Goal: Task Accomplishment & Management: Use online tool/utility

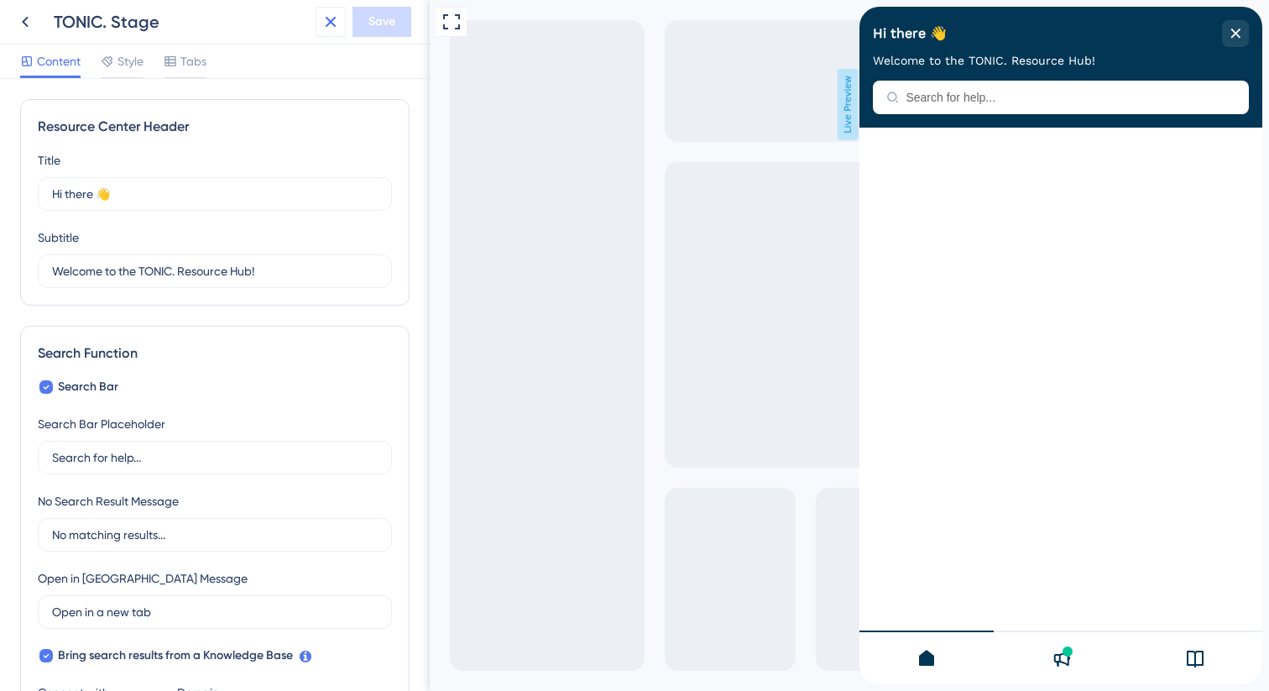
click at [325, 29] on icon at bounding box center [331, 22] width 20 height 20
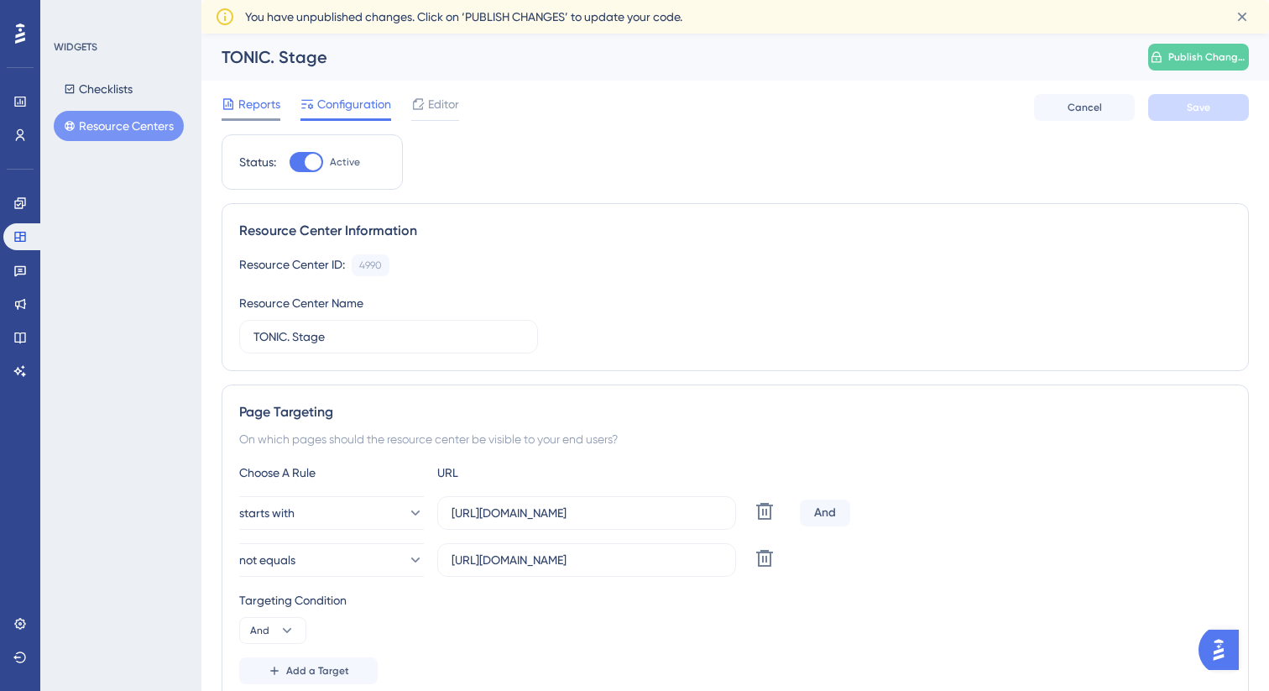
click at [236, 99] on div "Reports" at bounding box center [251, 104] width 59 height 20
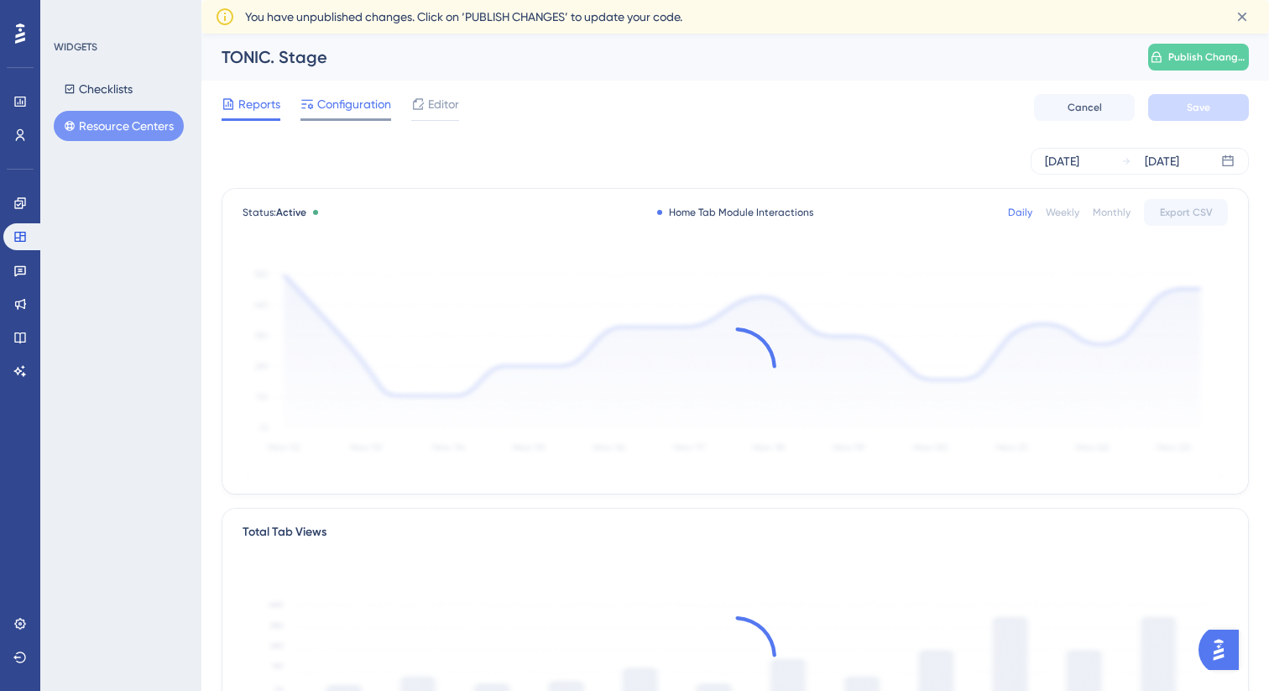
click at [330, 107] on span "Configuration" at bounding box center [354, 104] width 74 height 20
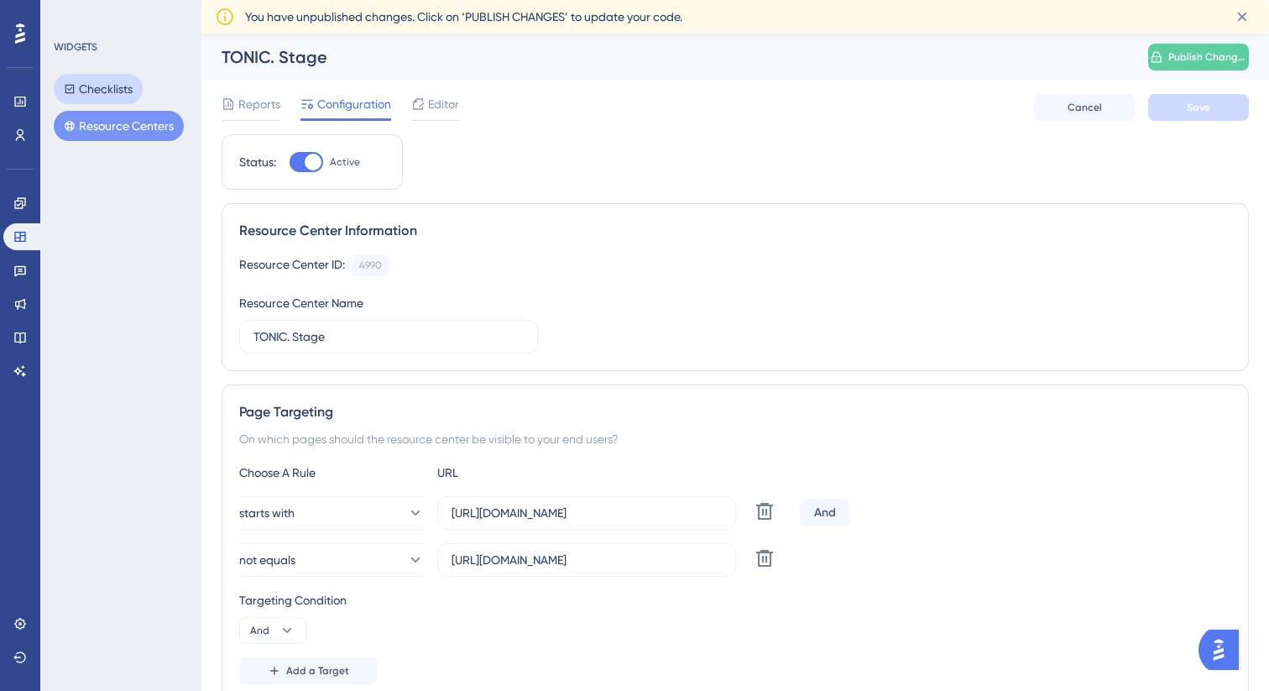
click at [110, 90] on button "Checklists" at bounding box center [98, 89] width 89 height 30
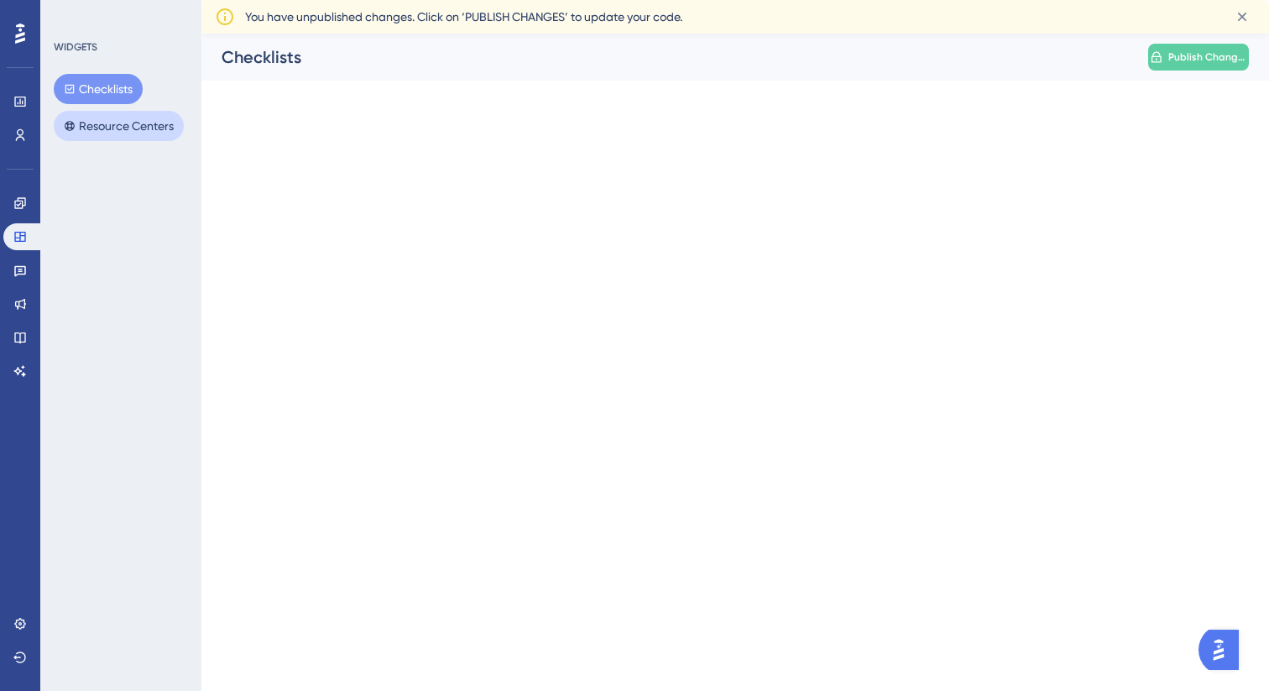
click at [119, 132] on button "Resource Centers" at bounding box center [119, 126] width 130 height 30
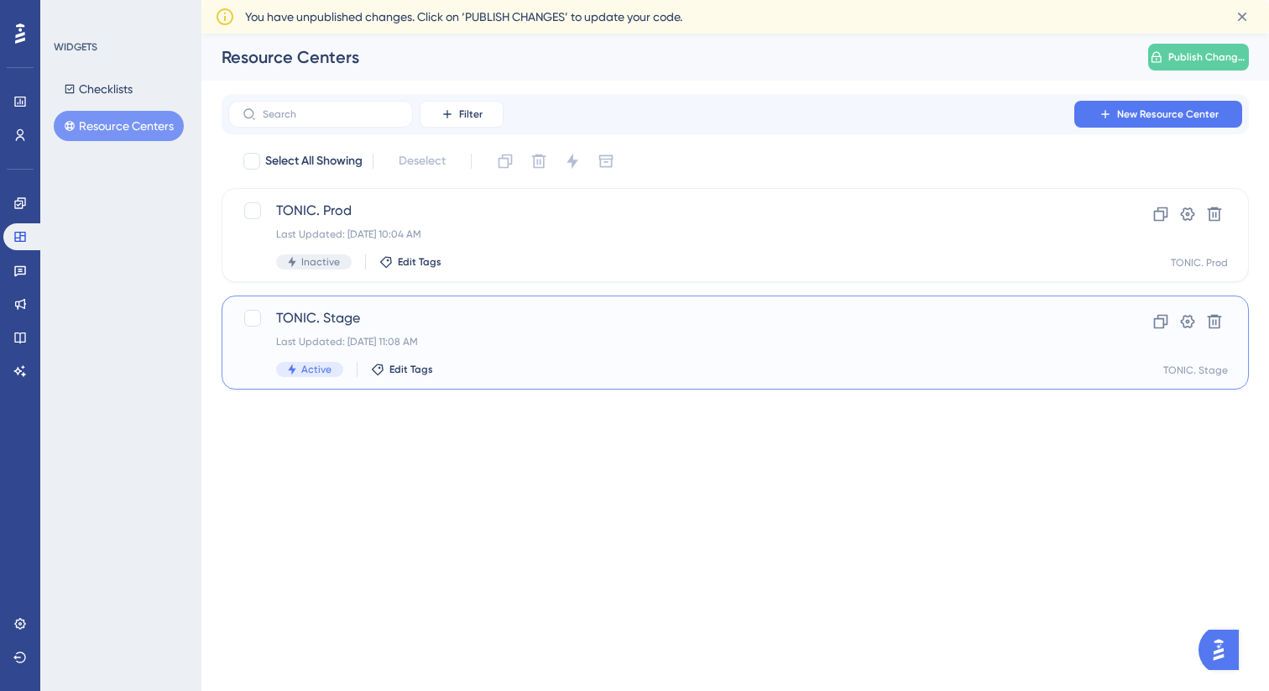
click at [543, 341] on div "Last Updated: [DATE] 11:08 AM" at bounding box center [668, 341] width 784 height 13
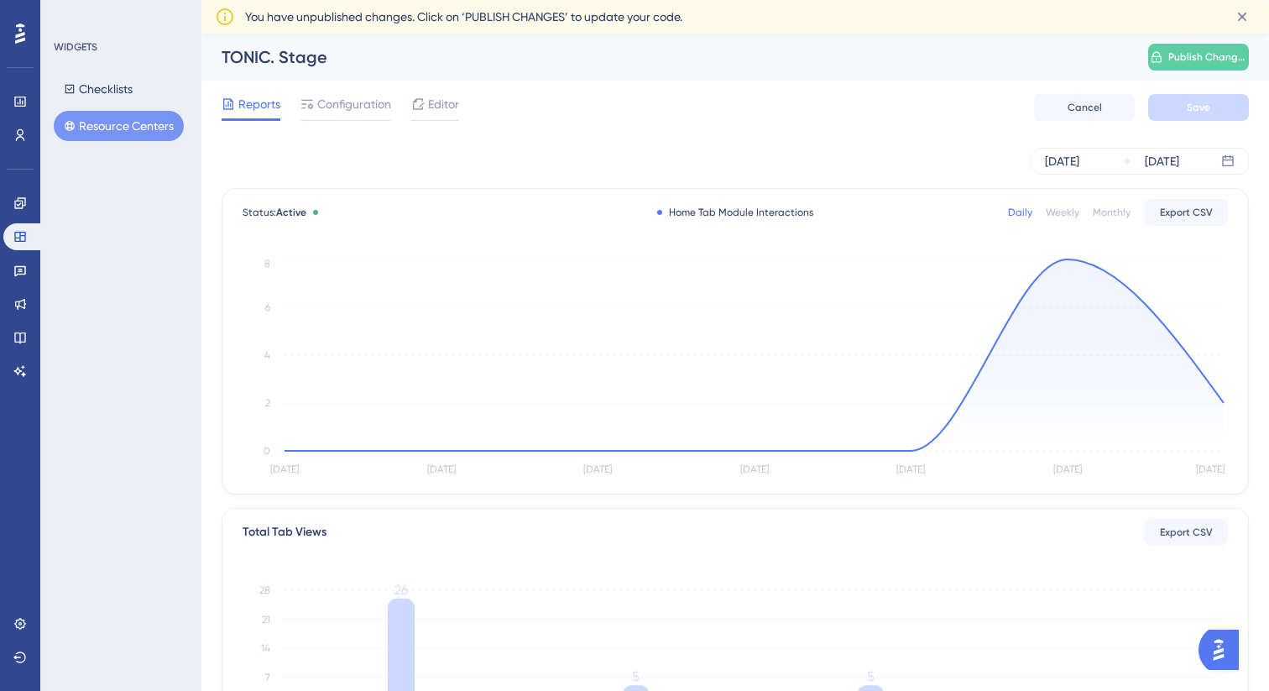
click at [295, 55] on div "TONIC. Stage" at bounding box center [664, 57] width 885 height 24
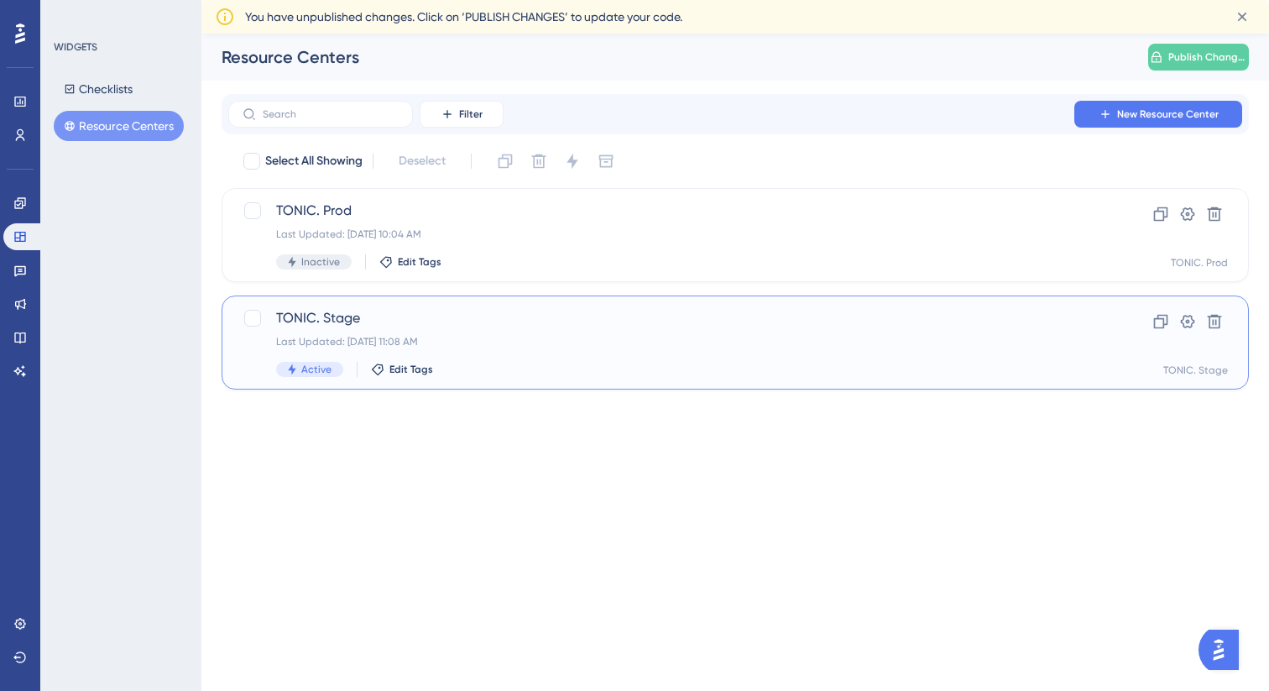
click at [299, 309] on span "TONIC. Stage" at bounding box center [668, 318] width 784 height 20
click at [1192, 323] on icon at bounding box center [1188, 321] width 14 height 13
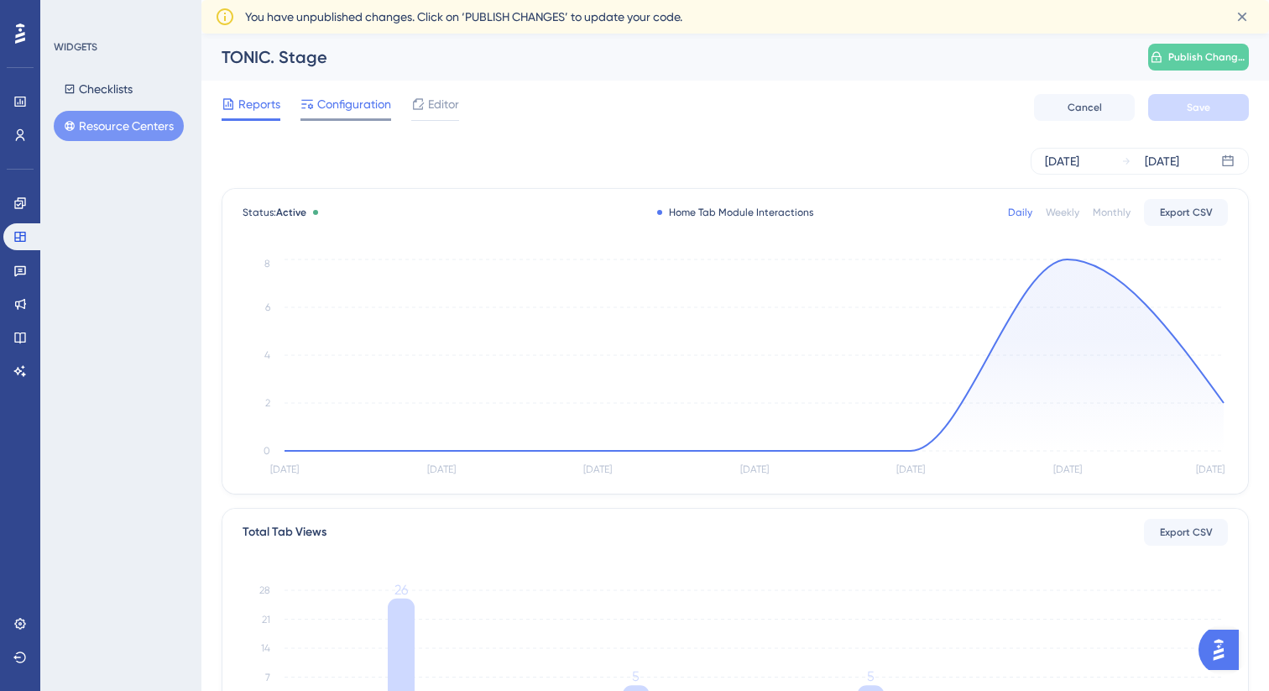
click at [358, 118] on div at bounding box center [346, 119] width 91 height 3
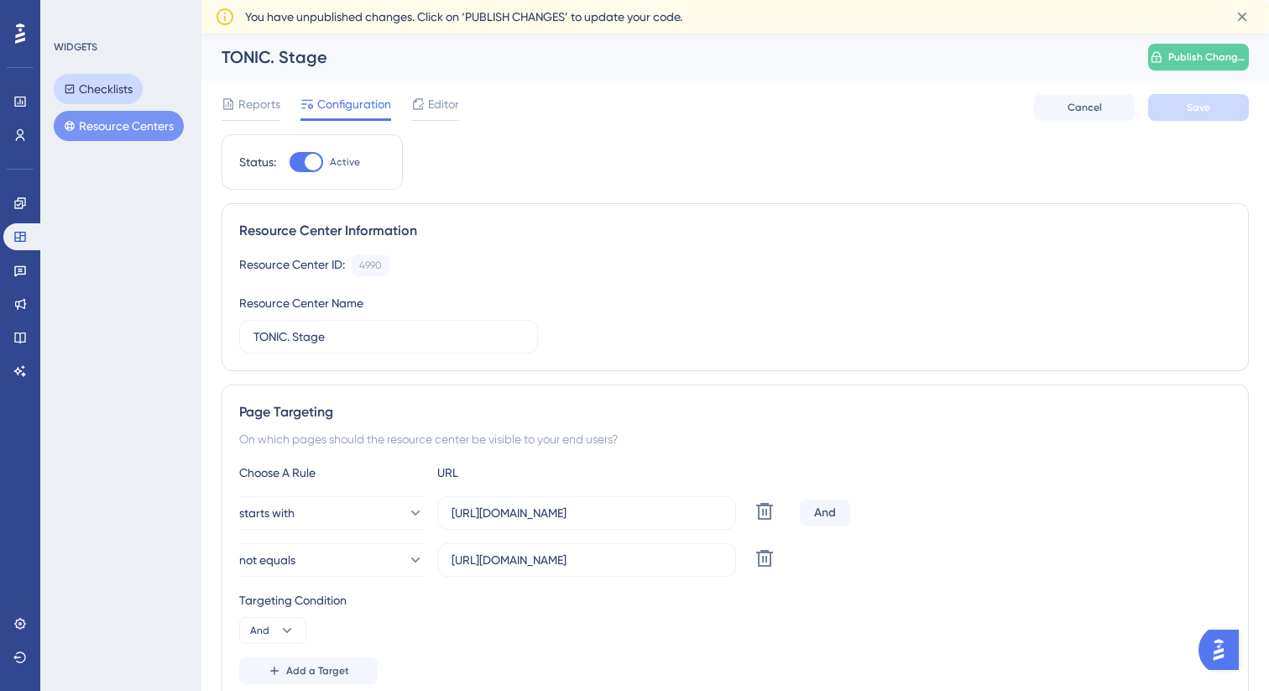
click at [105, 97] on button "Checklists" at bounding box center [98, 89] width 89 height 30
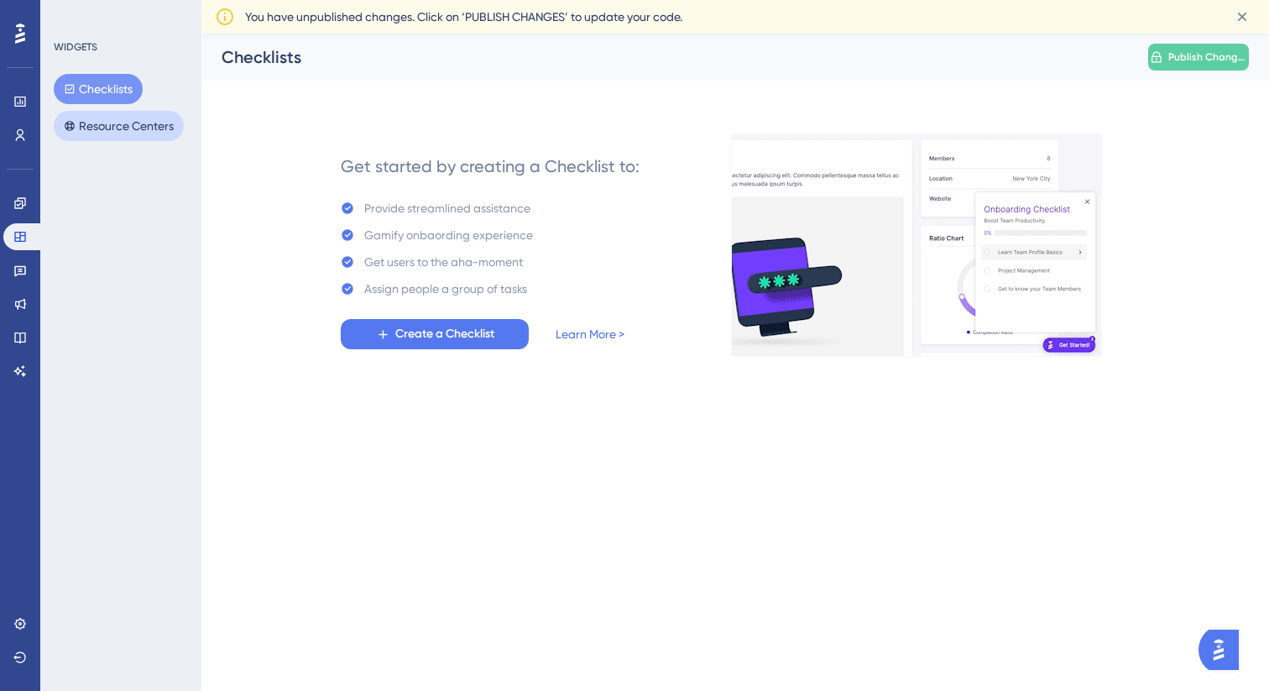
click at [112, 123] on button "Resource Centers" at bounding box center [119, 126] width 130 height 30
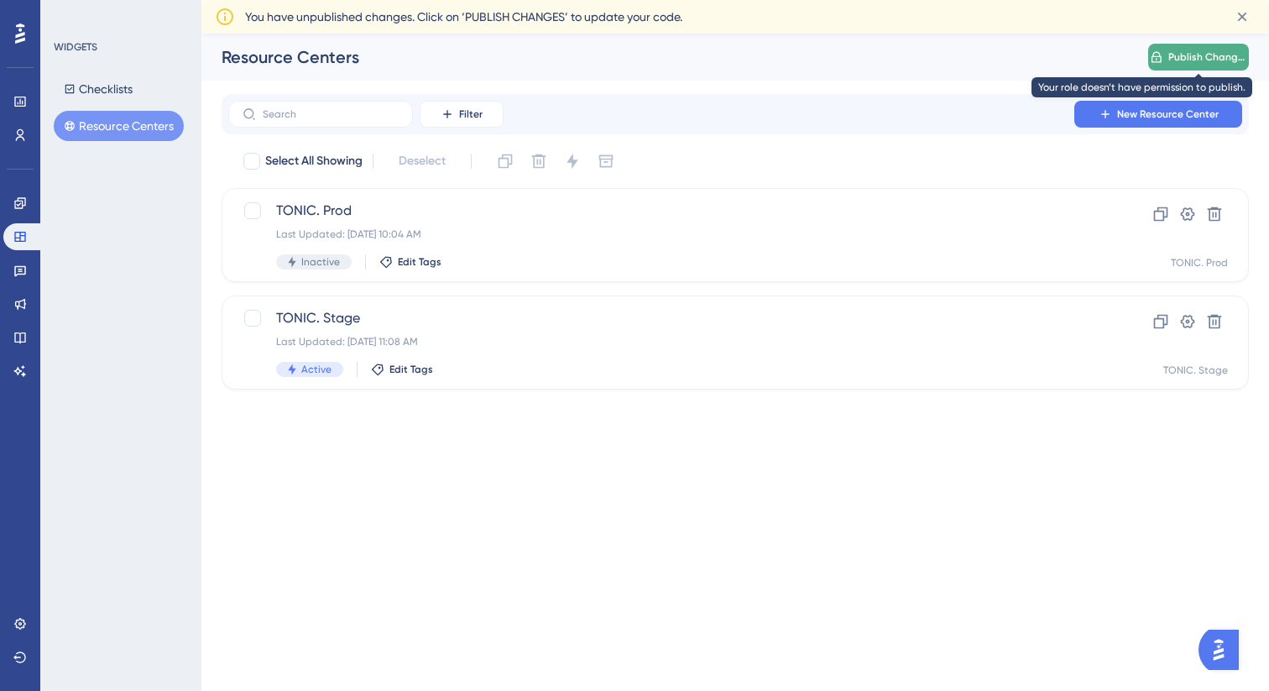
click at [1211, 60] on span "Publish Changes" at bounding box center [1207, 56] width 79 height 13
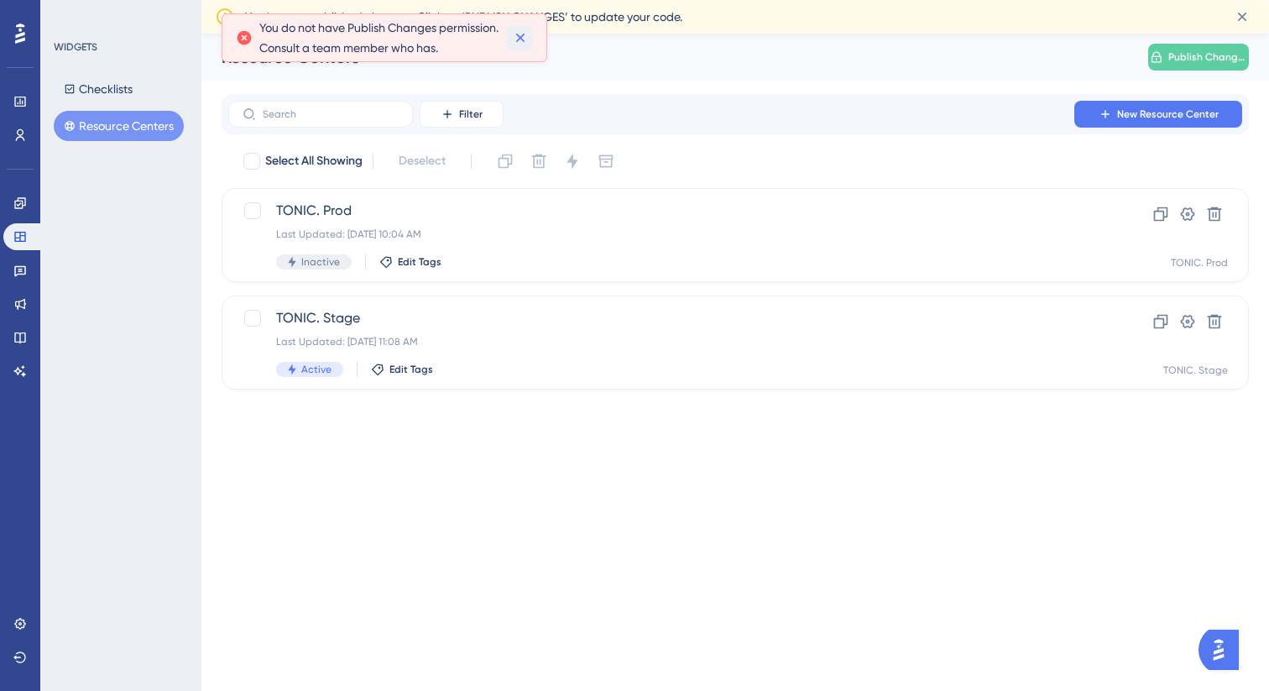
click at [531, 49] on button at bounding box center [520, 37] width 26 height 27
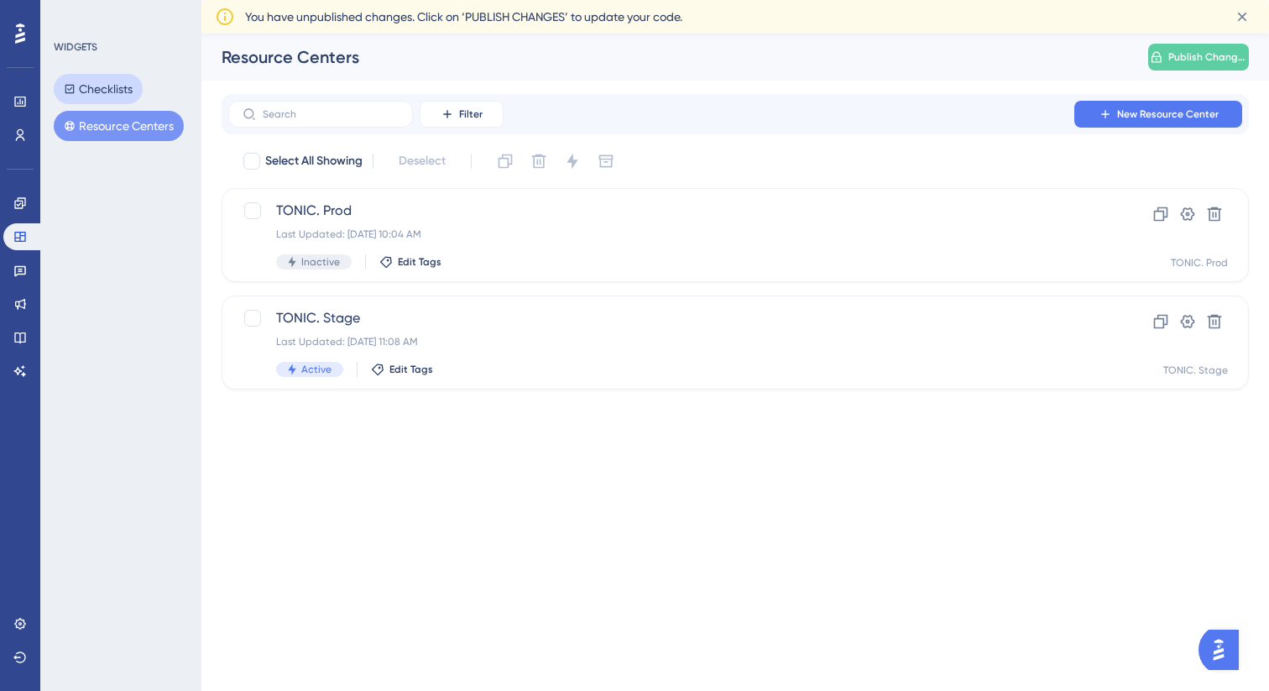
click at [104, 78] on button "Checklists" at bounding box center [98, 89] width 89 height 30
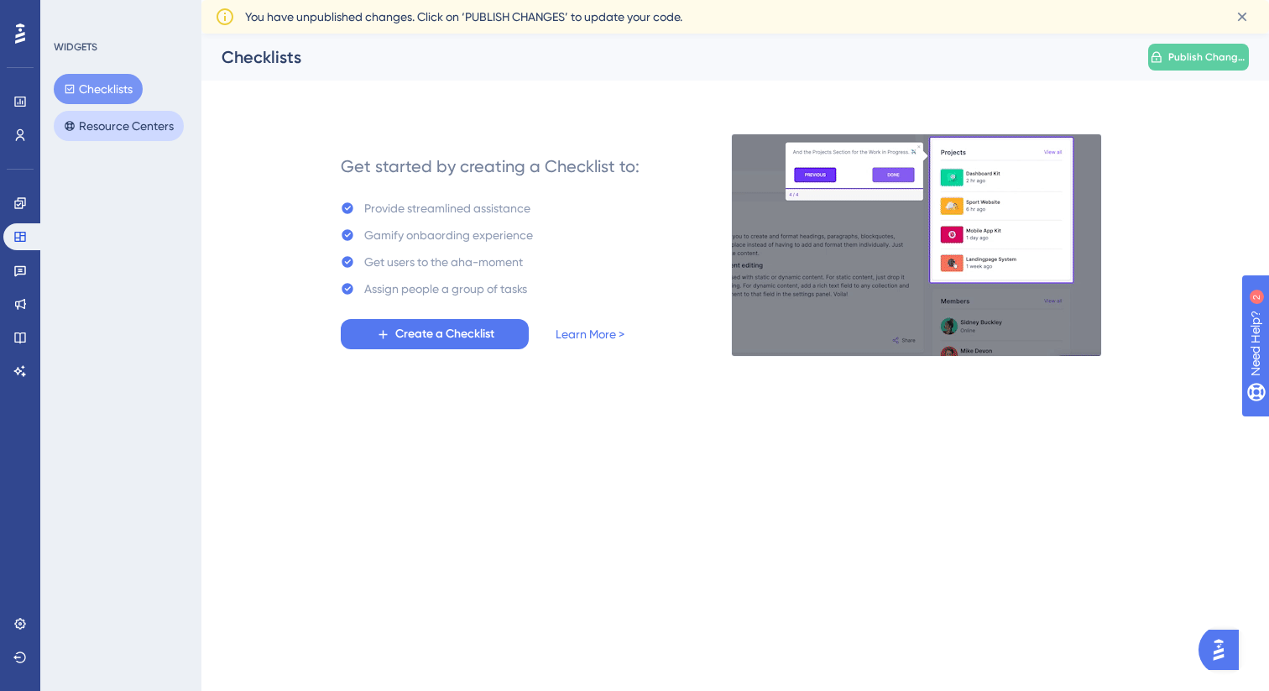
click at [114, 130] on button "Resource Centers" at bounding box center [119, 126] width 130 height 30
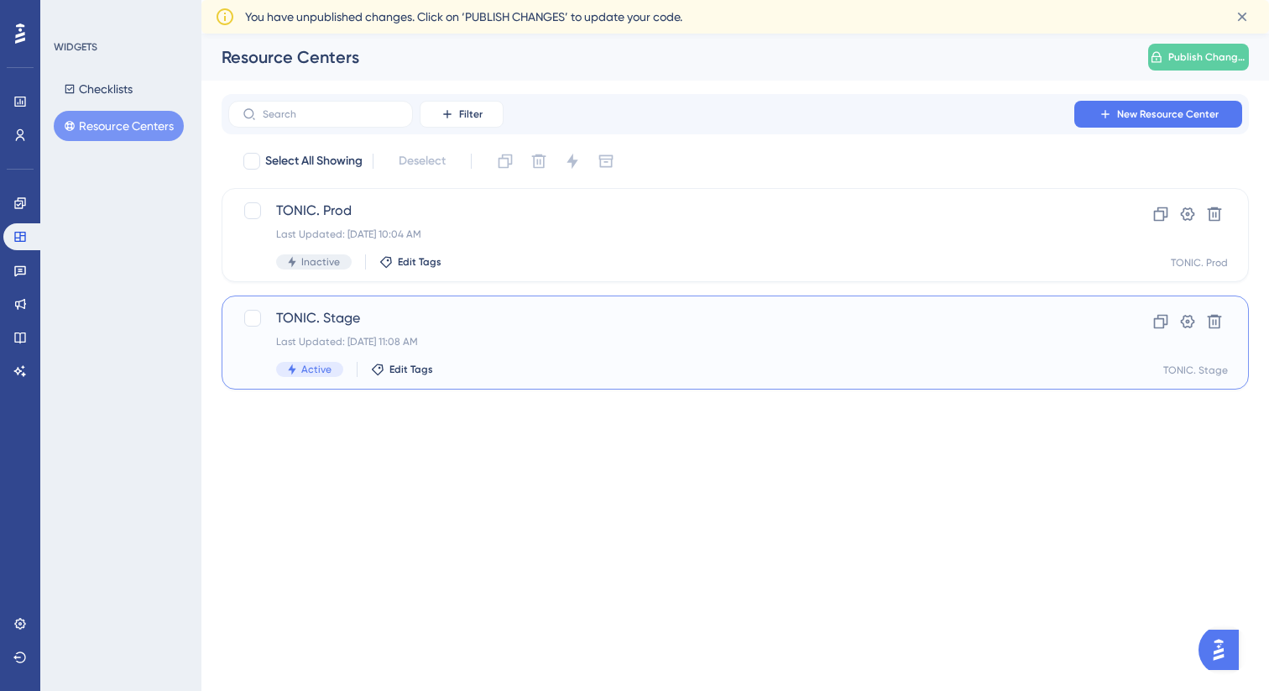
click at [1210, 374] on div "TONIC. Stage" at bounding box center [1195, 369] width 65 height 13
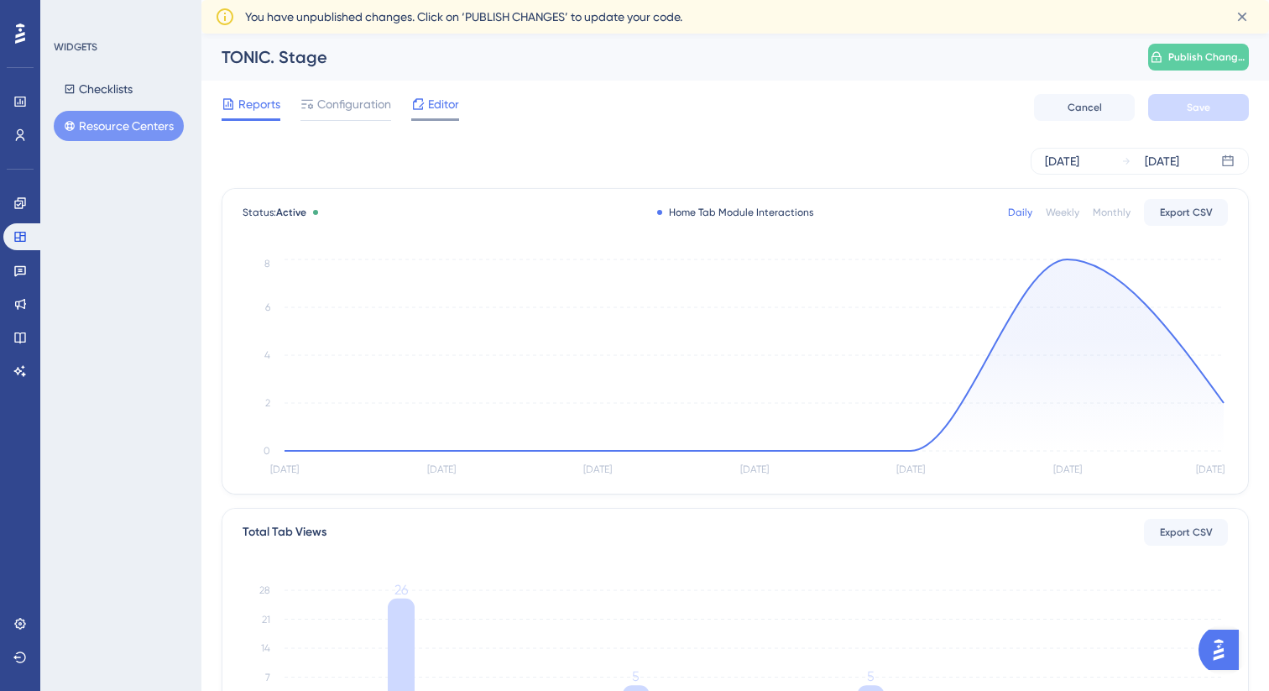
click at [443, 109] on span "Editor" at bounding box center [443, 104] width 31 height 20
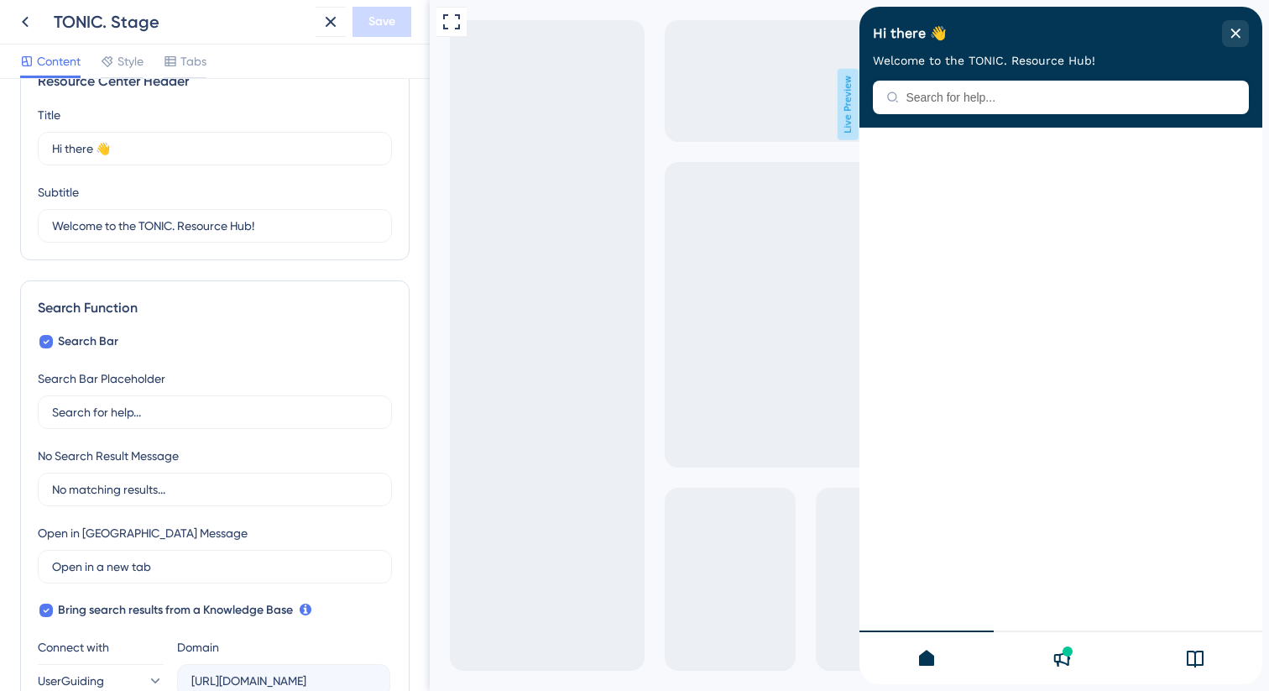
scroll to position [47, 0]
click at [248, 409] on input "Search for help..." at bounding box center [215, 410] width 326 height 18
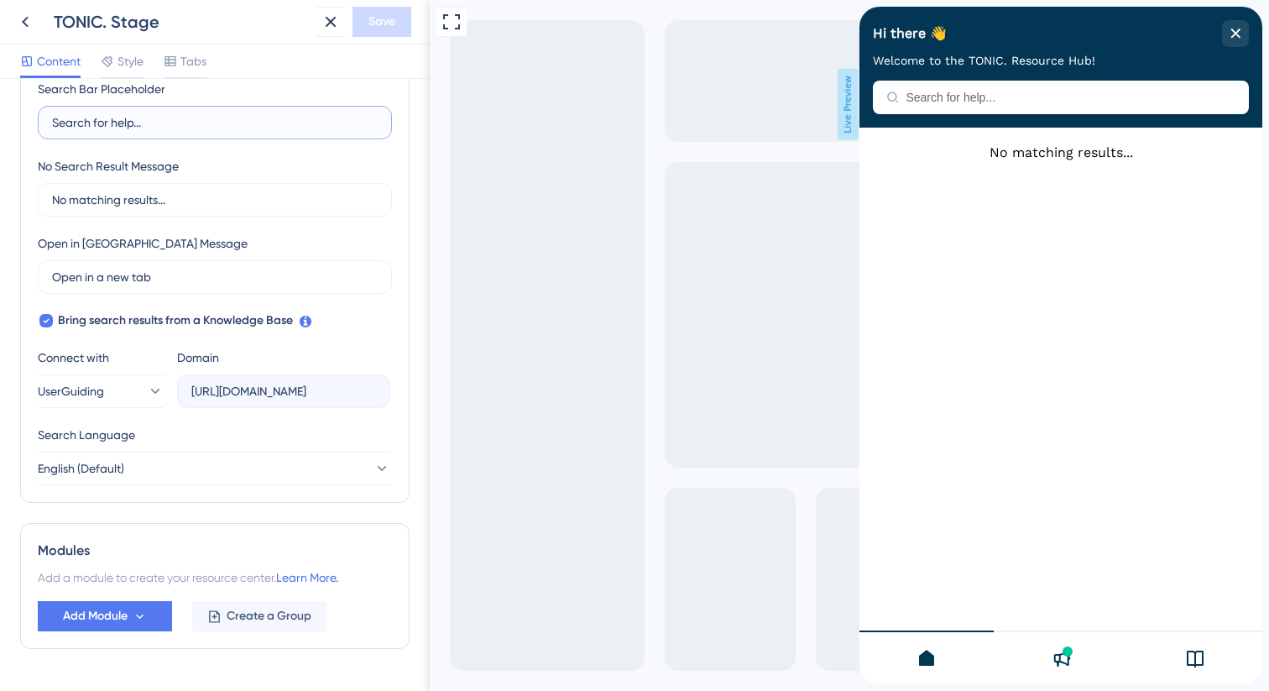
scroll to position [380, 0]
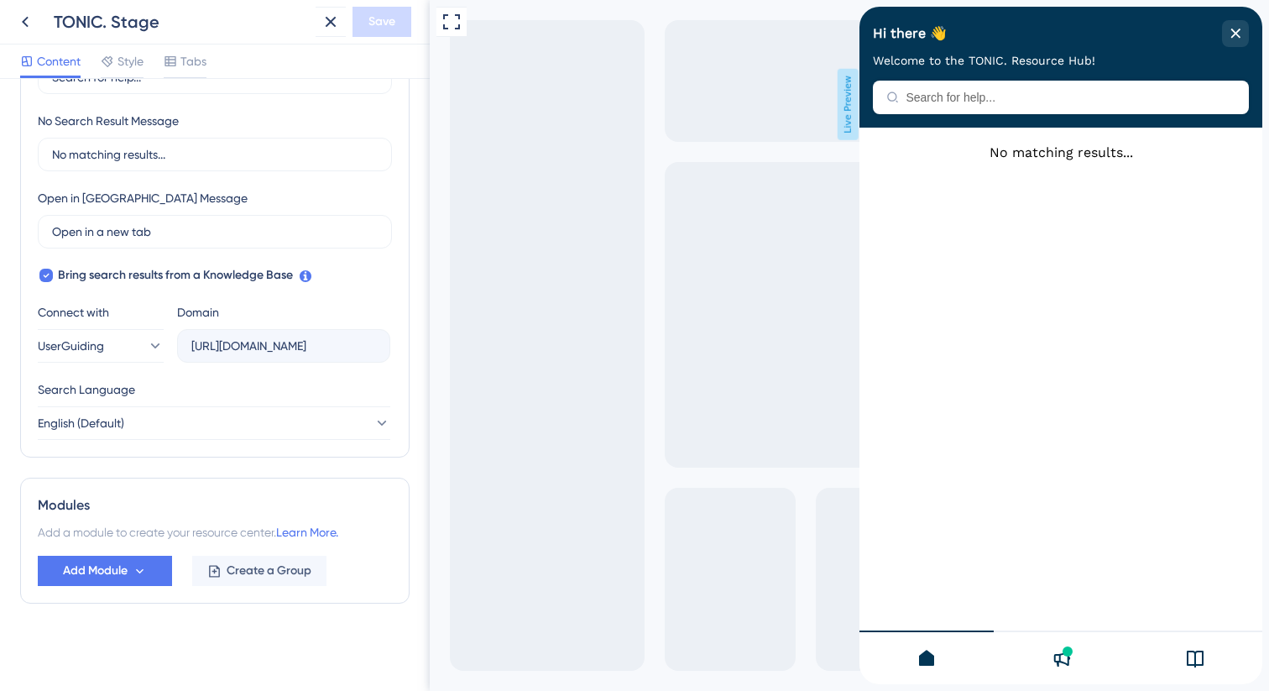
click at [1060, 656] on icon at bounding box center [1062, 659] width 17 height 16
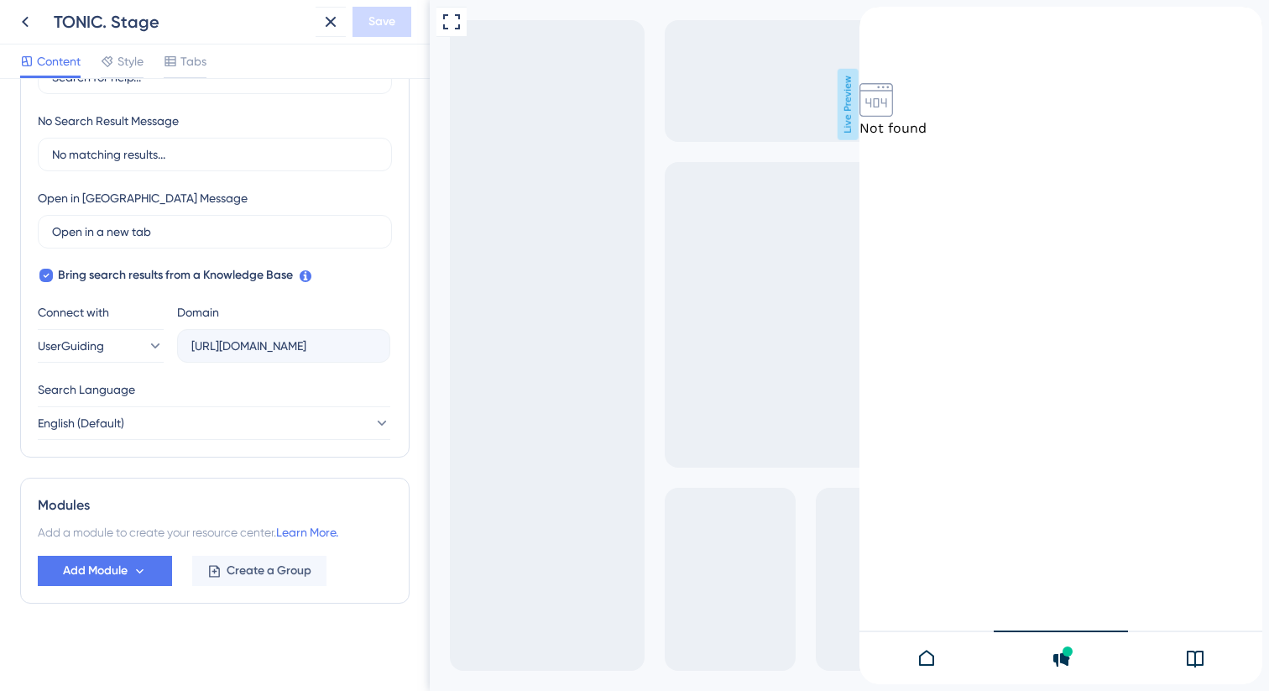
click at [1184, 664] on div at bounding box center [1195, 657] width 134 height 54
click at [1080, 674] on div at bounding box center [1061, 657] width 134 height 54
click at [934, 671] on div at bounding box center [927, 657] width 134 height 54
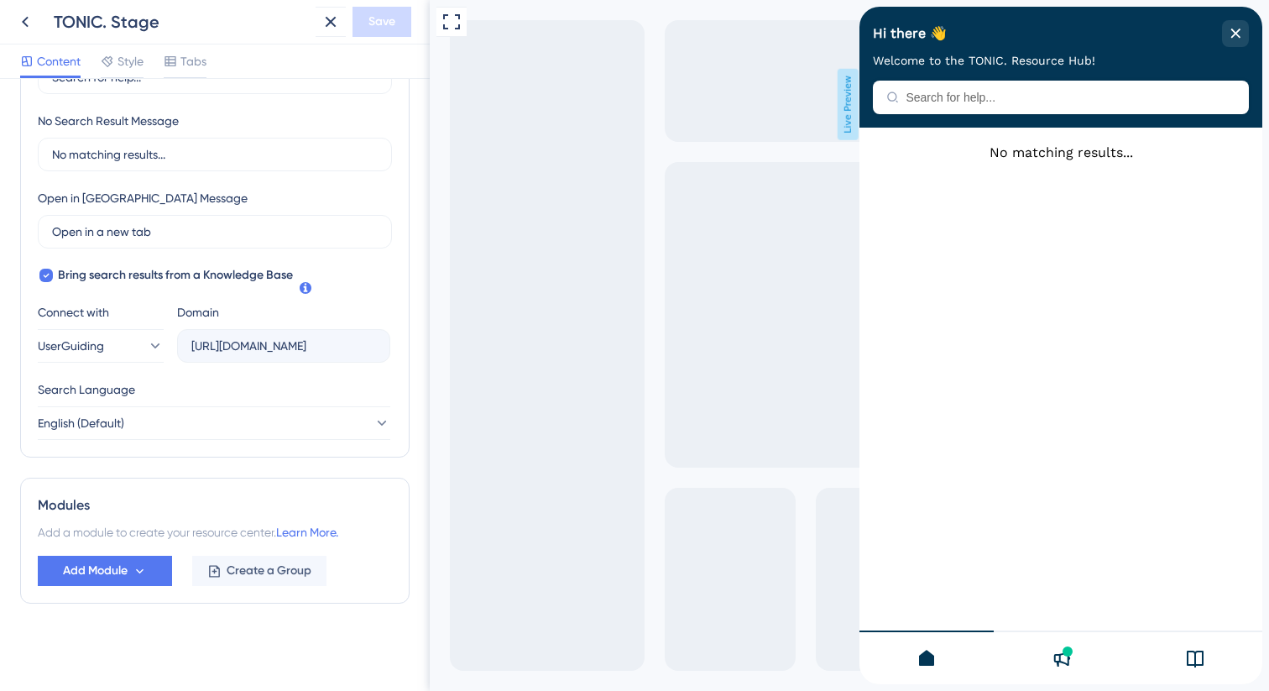
scroll to position [0, 0]
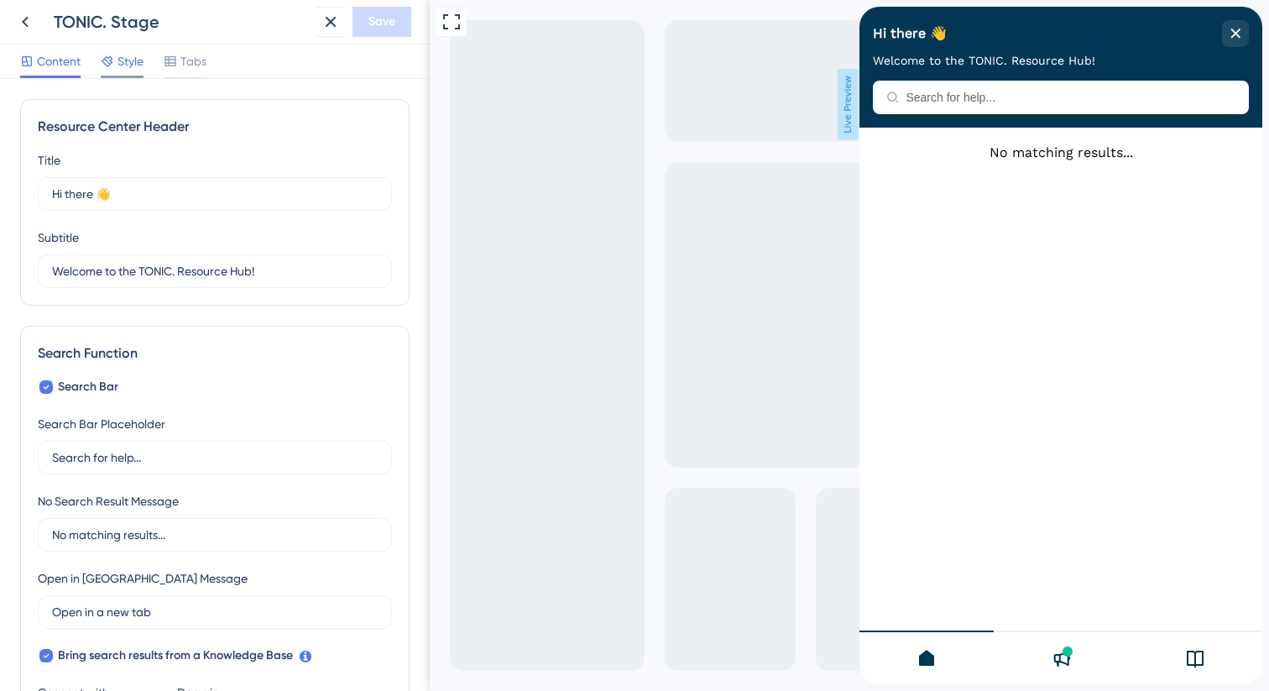
click at [134, 71] on div "Style" at bounding box center [122, 64] width 43 height 27
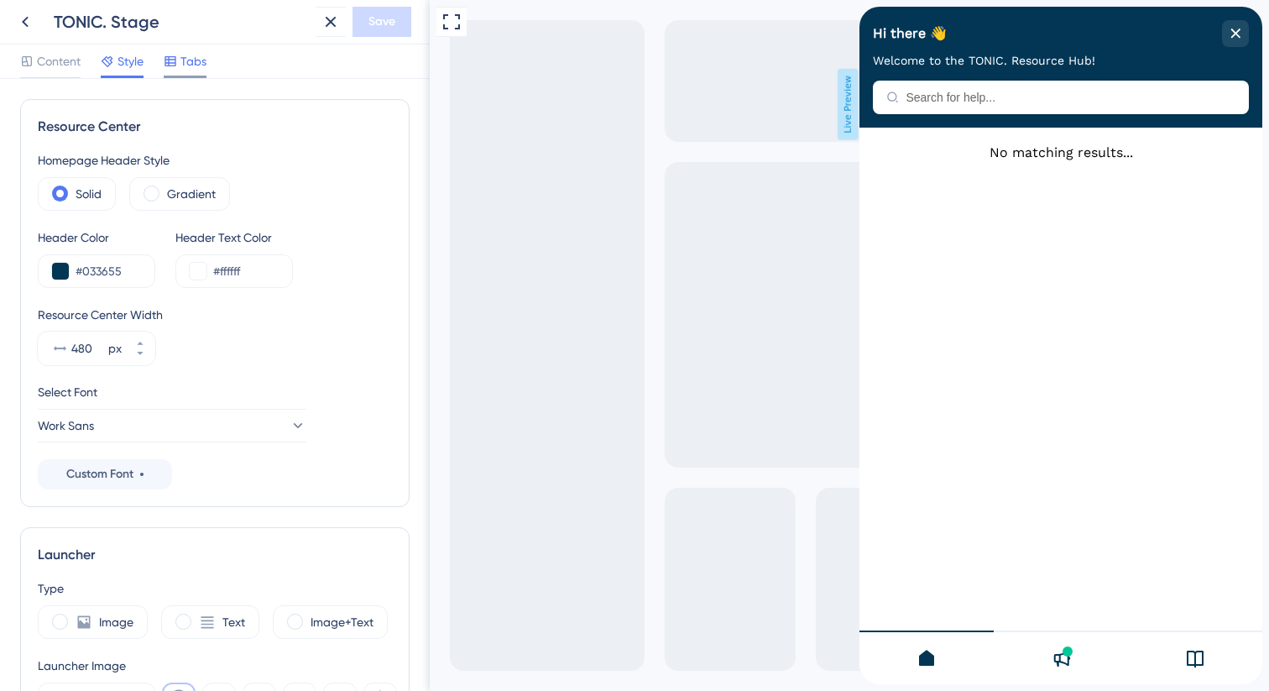
click at [180, 71] on div "Tabs" at bounding box center [185, 64] width 43 height 27
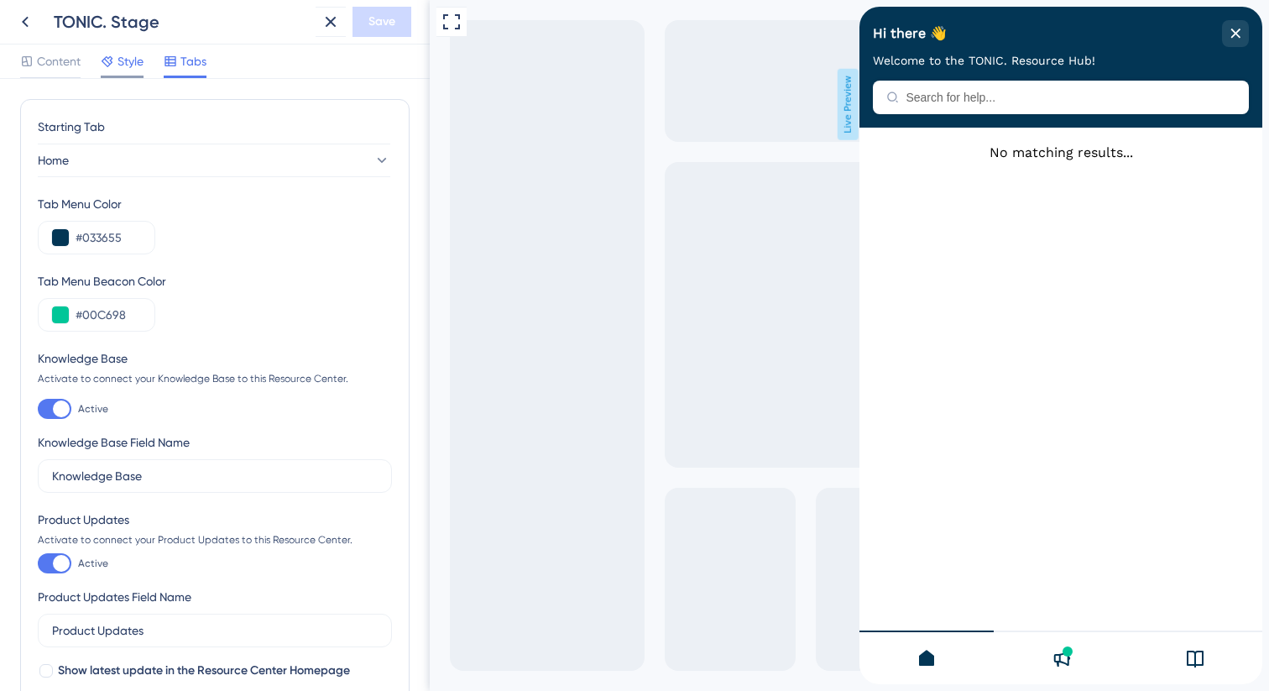
click at [139, 74] on div "Style" at bounding box center [122, 64] width 43 height 27
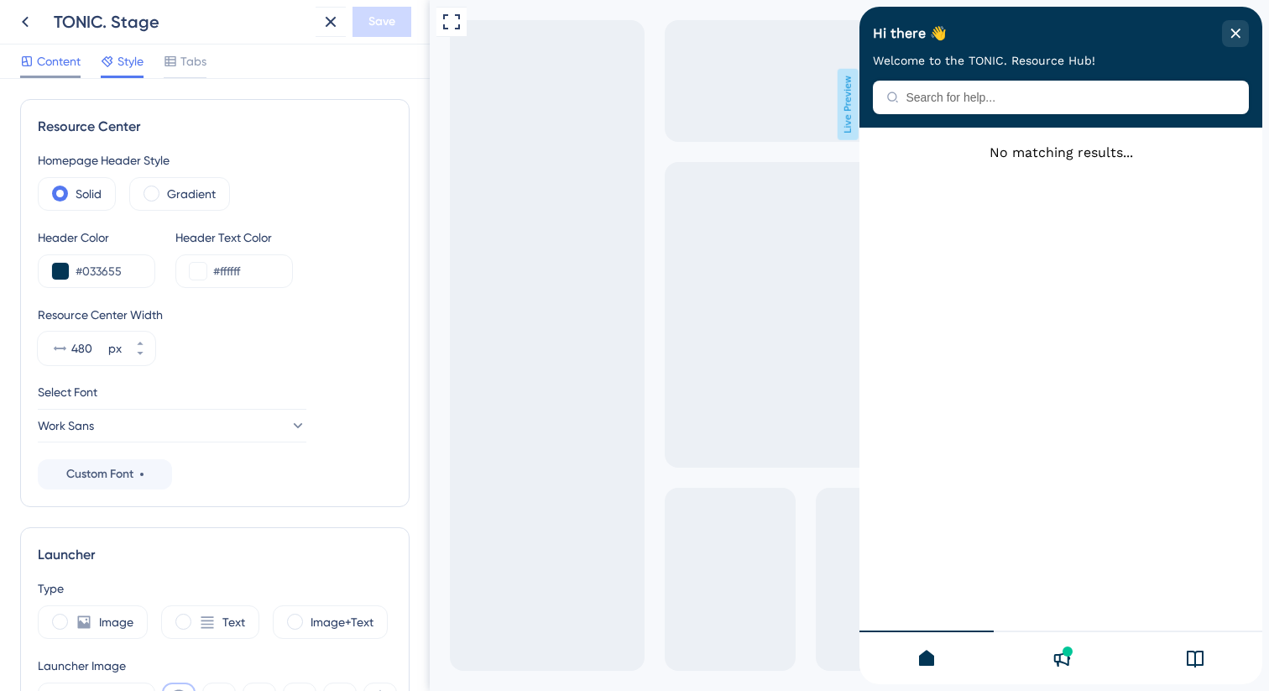
click at [50, 59] on span "Content" at bounding box center [59, 61] width 44 height 20
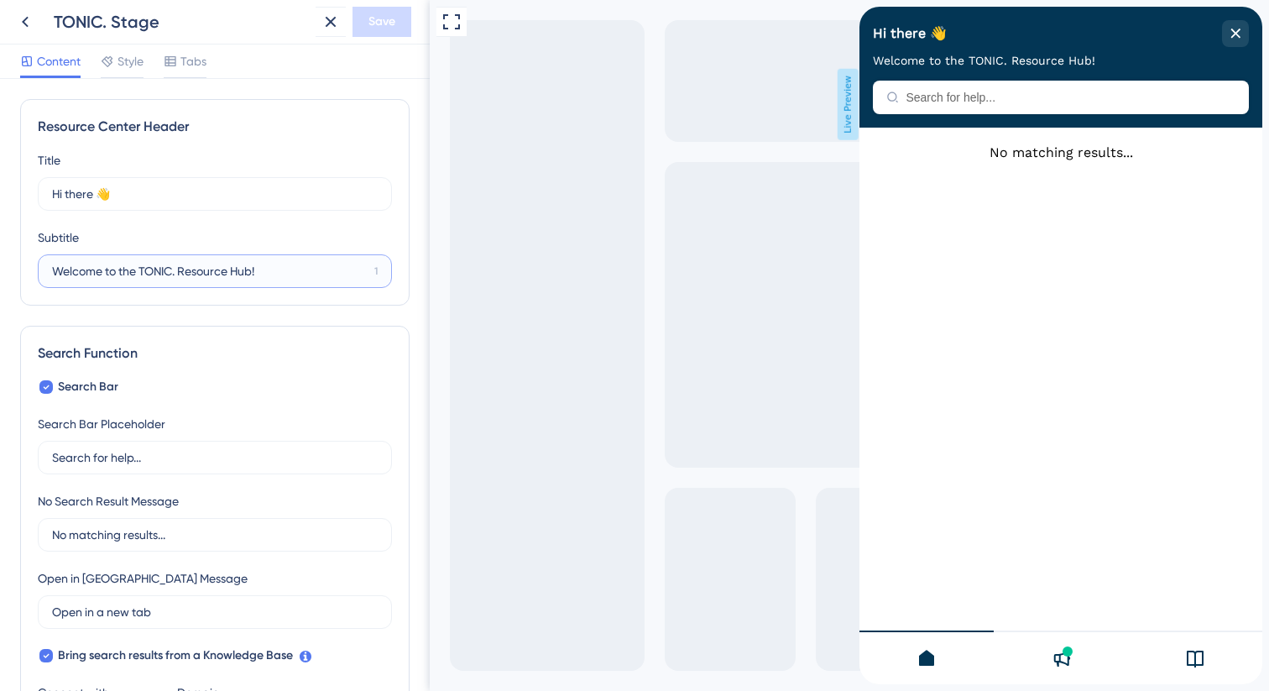
click at [127, 279] on input "Welcome to the TONIC. Resource Hub!" at bounding box center [210, 271] width 316 height 18
paste input "Need help? All TONIC. answers in one"
type input "Welcome to the TONIC. Resource Hub!"
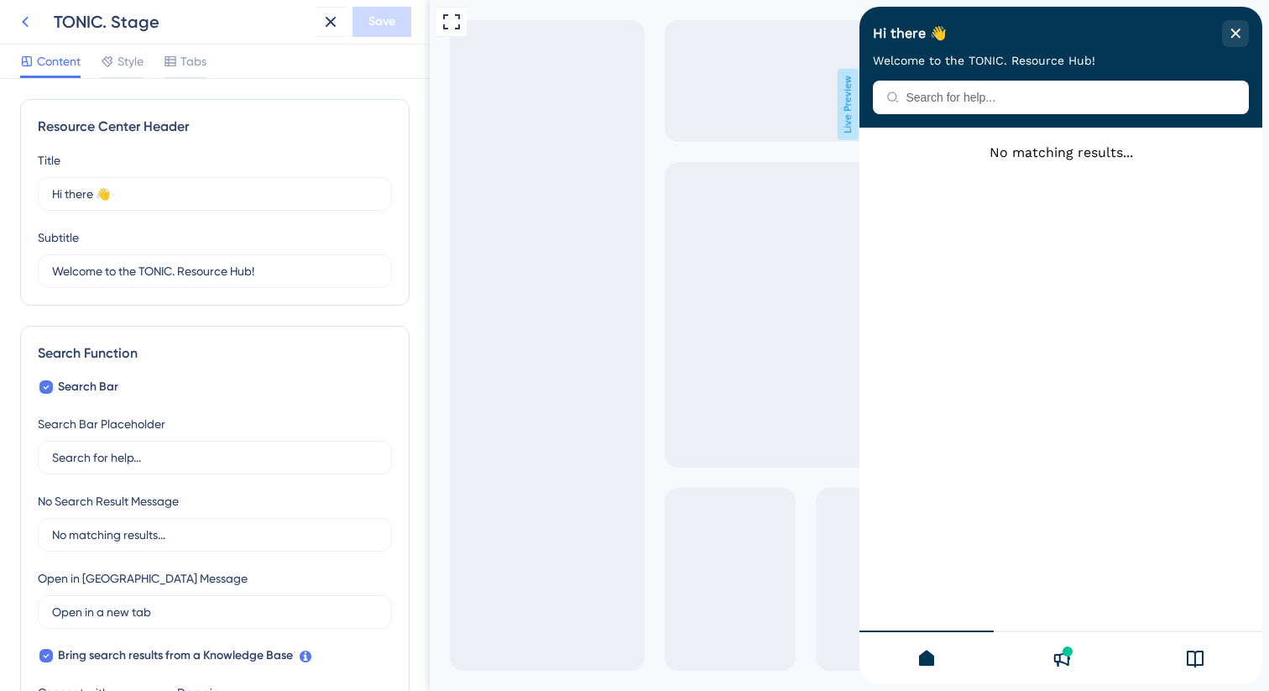
click at [24, 20] on icon at bounding box center [25, 22] width 7 height 11
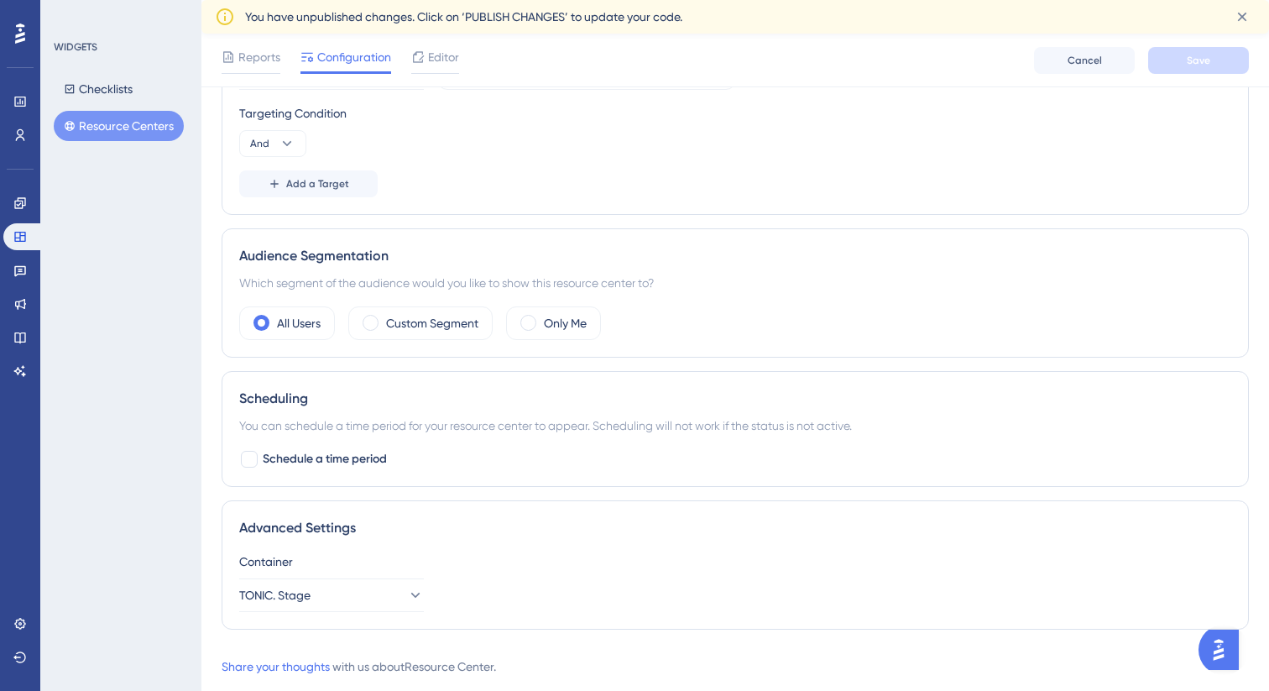
scroll to position [533, 0]
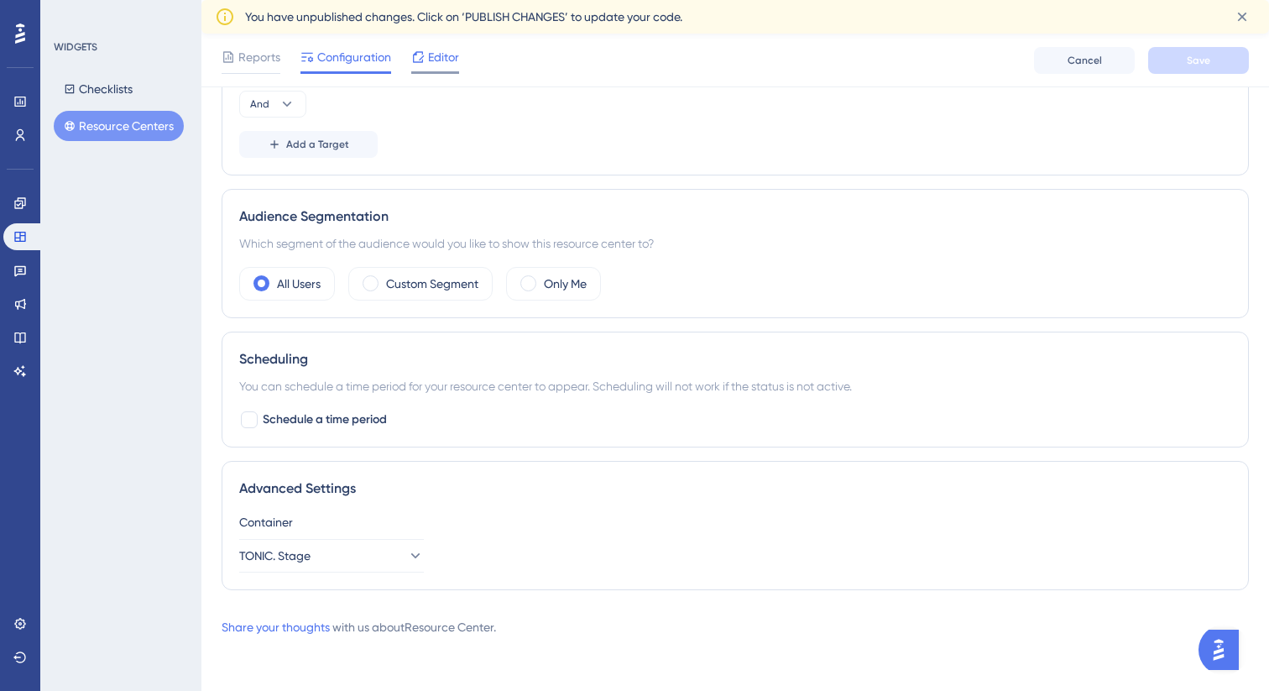
click at [419, 58] on icon at bounding box center [417, 56] width 13 height 13
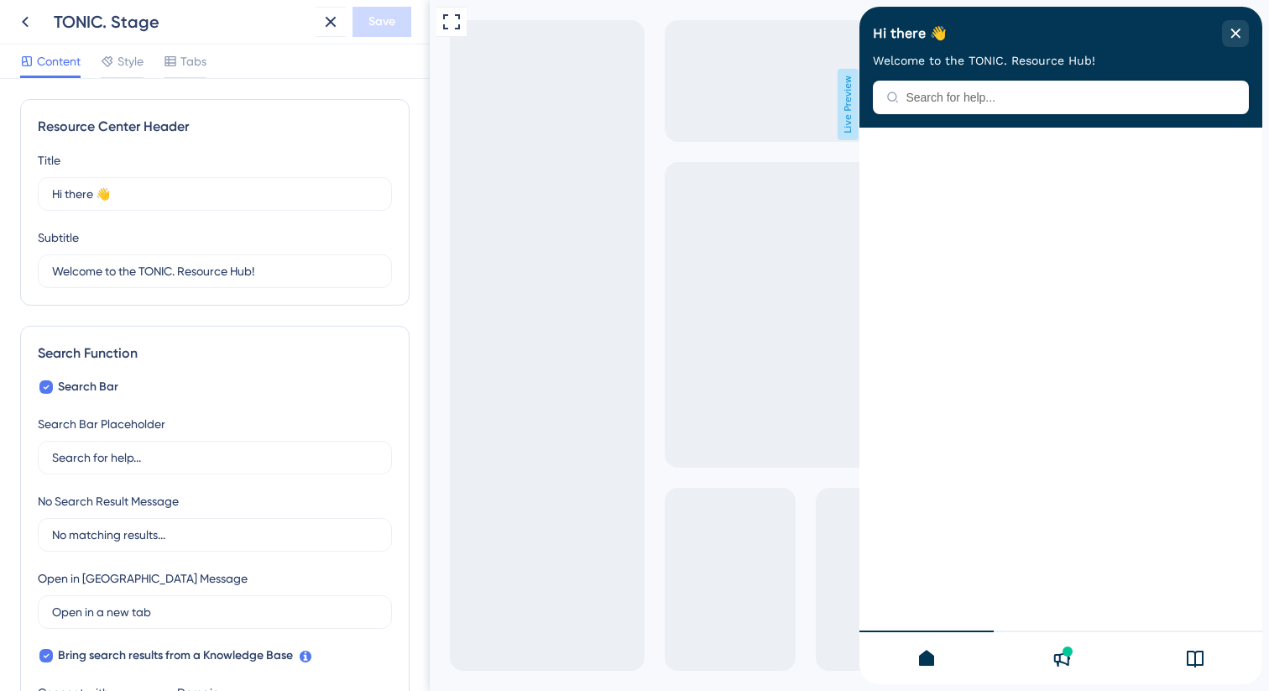
click at [1061, 662] on icon at bounding box center [1061, 658] width 20 height 20
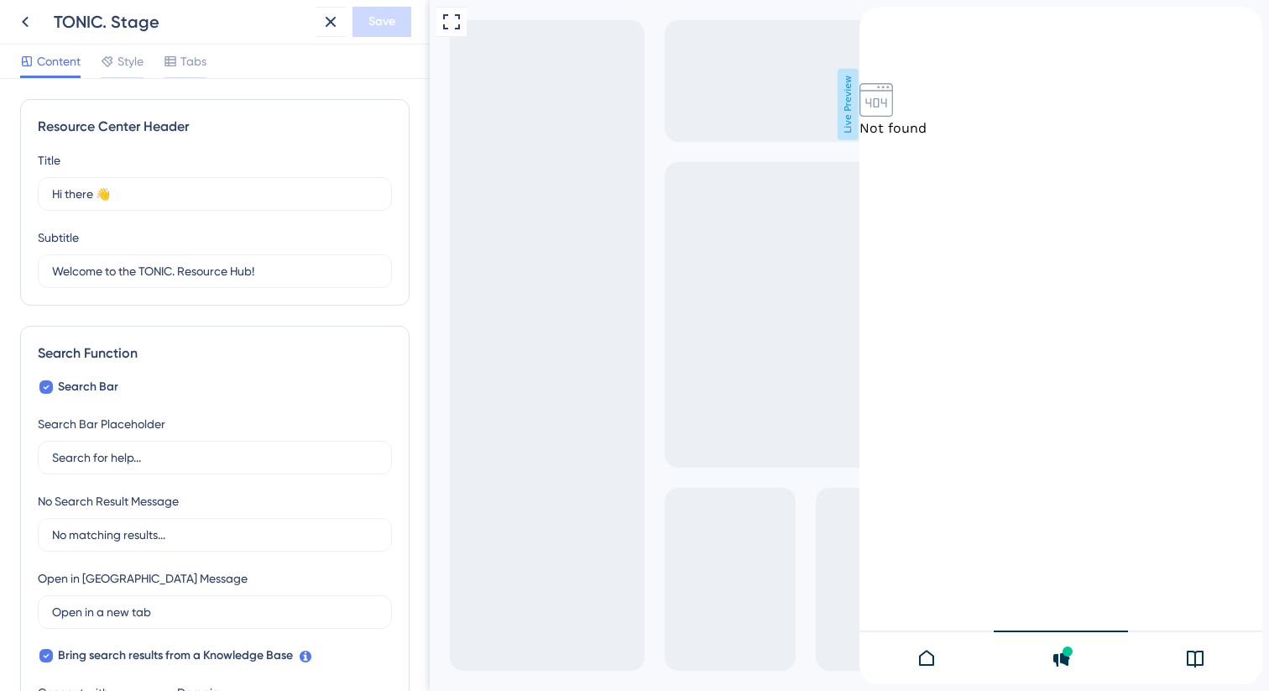
click at [1175, 667] on div at bounding box center [1195, 657] width 134 height 54
click at [1047, 672] on div at bounding box center [1061, 657] width 134 height 54
click at [918, 670] on div at bounding box center [927, 657] width 134 height 54
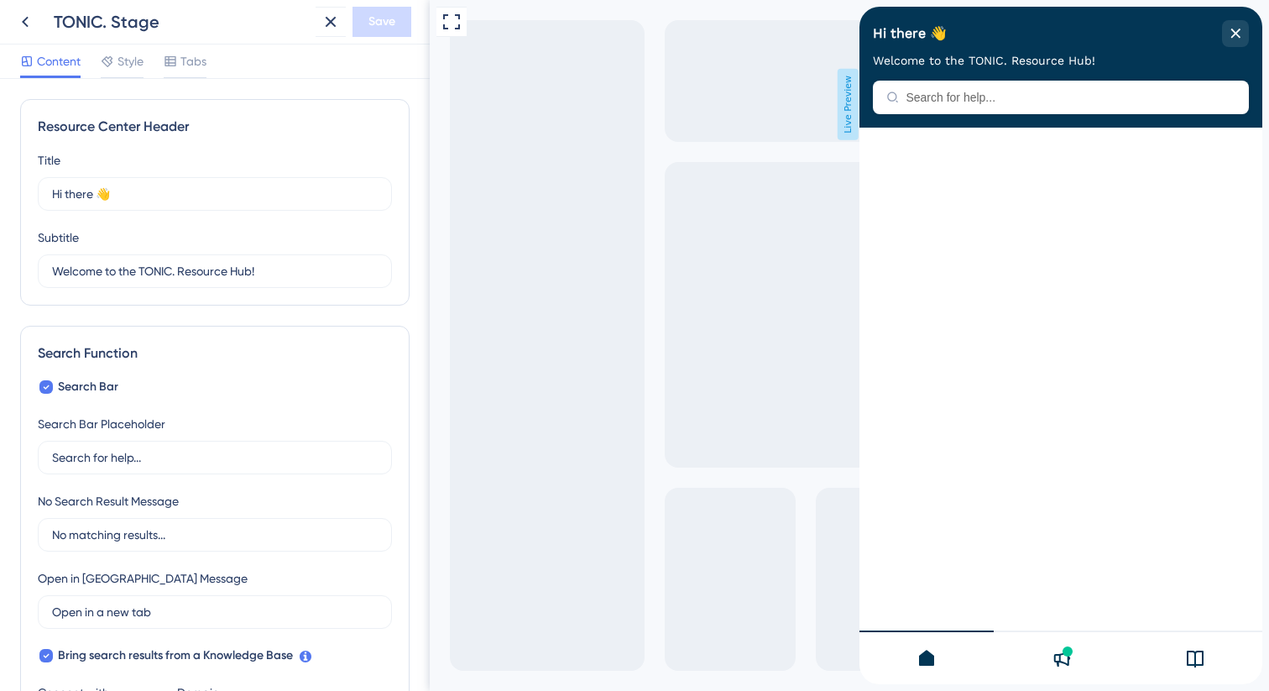
click at [1048, 661] on div at bounding box center [1061, 657] width 134 height 54
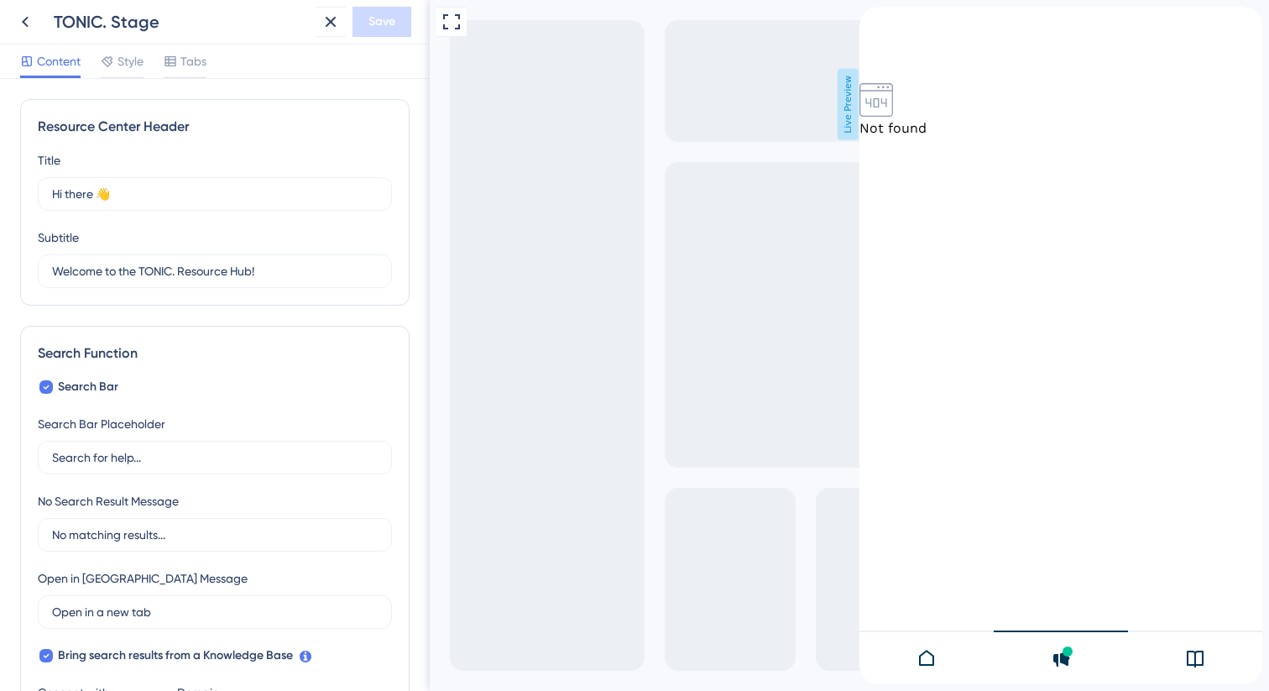
click at [970, 40] on span "Product Updates" at bounding box center [915, 48] width 111 height 16
click at [937, 657] on div at bounding box center [927, 657] width 134 height 54
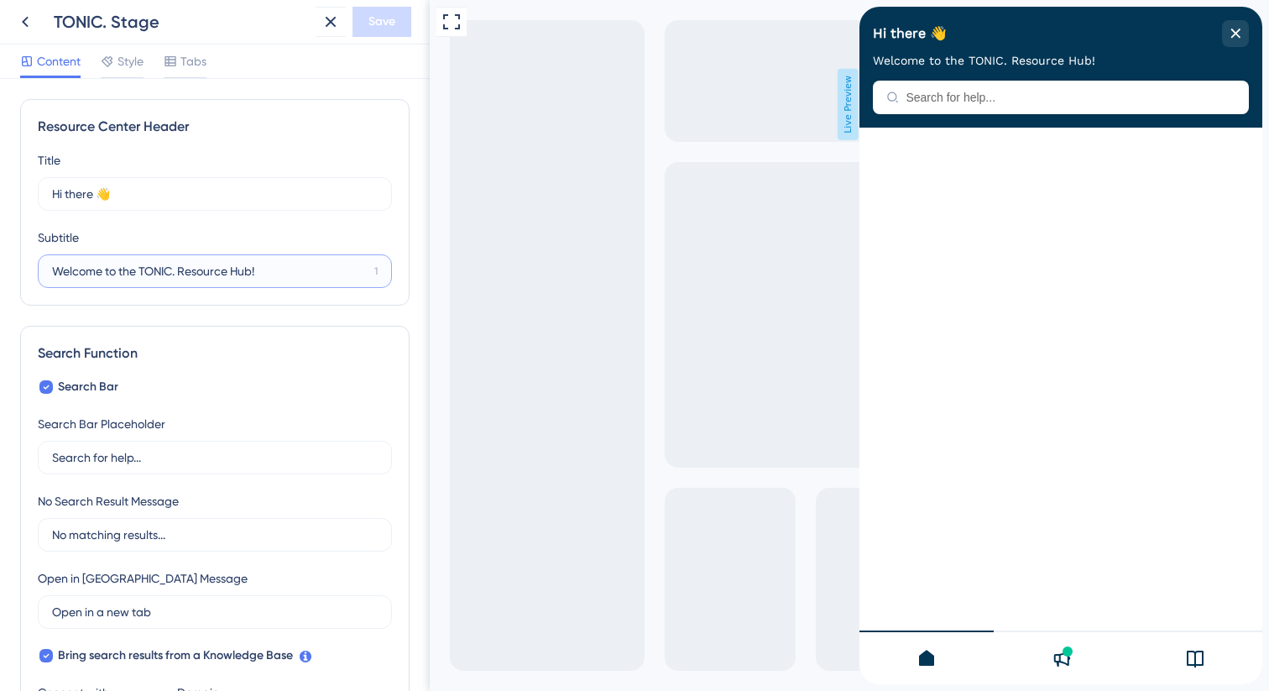
click at [157, 263] on input "Welcome to the TONIC. Resource Hub!" at bounding box center [210, 271] width 316 height 18
paste input "All TONIC. help in one place"
click at [227, 274] on input "All TONIC. help in one place!" at bounding box center [209, 271] width 314 height 18
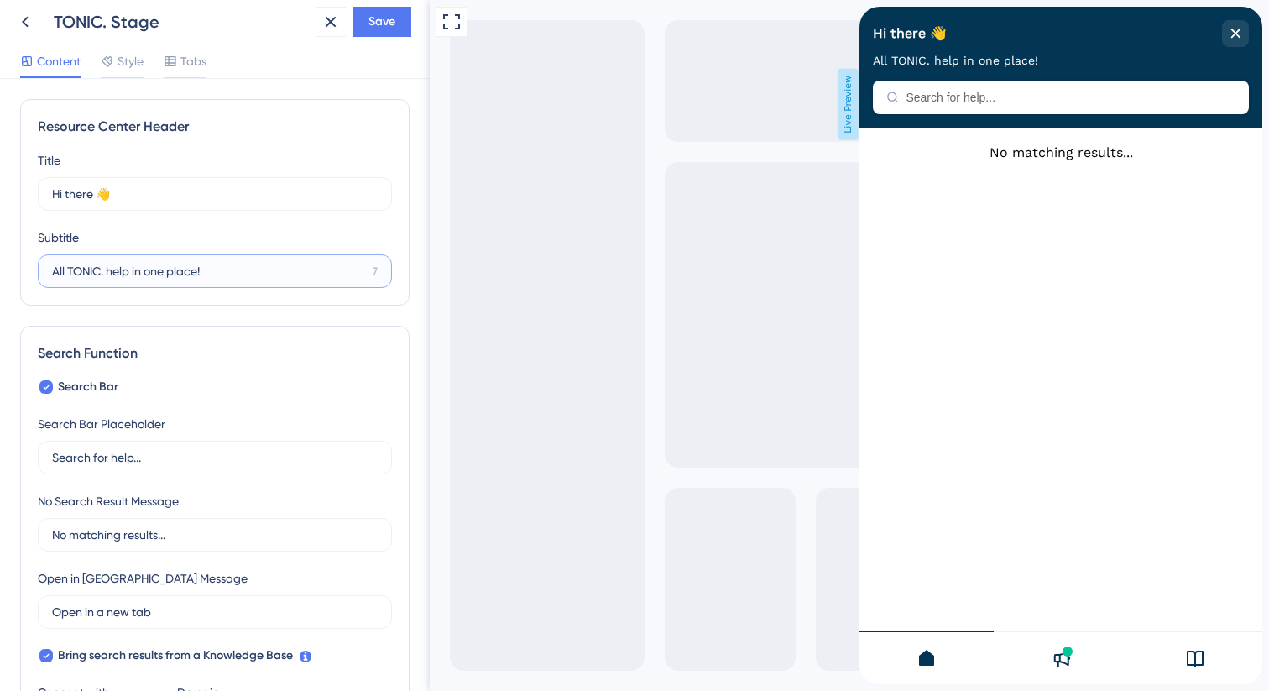
click at [227, 274] on input "All TONIC. help in one place!" at bounding box center [209, 271] width 314 height 18
click at [157, 270] on input "All TONIC. help in one place!" at bounding box center [209, 271] width 314 height 18
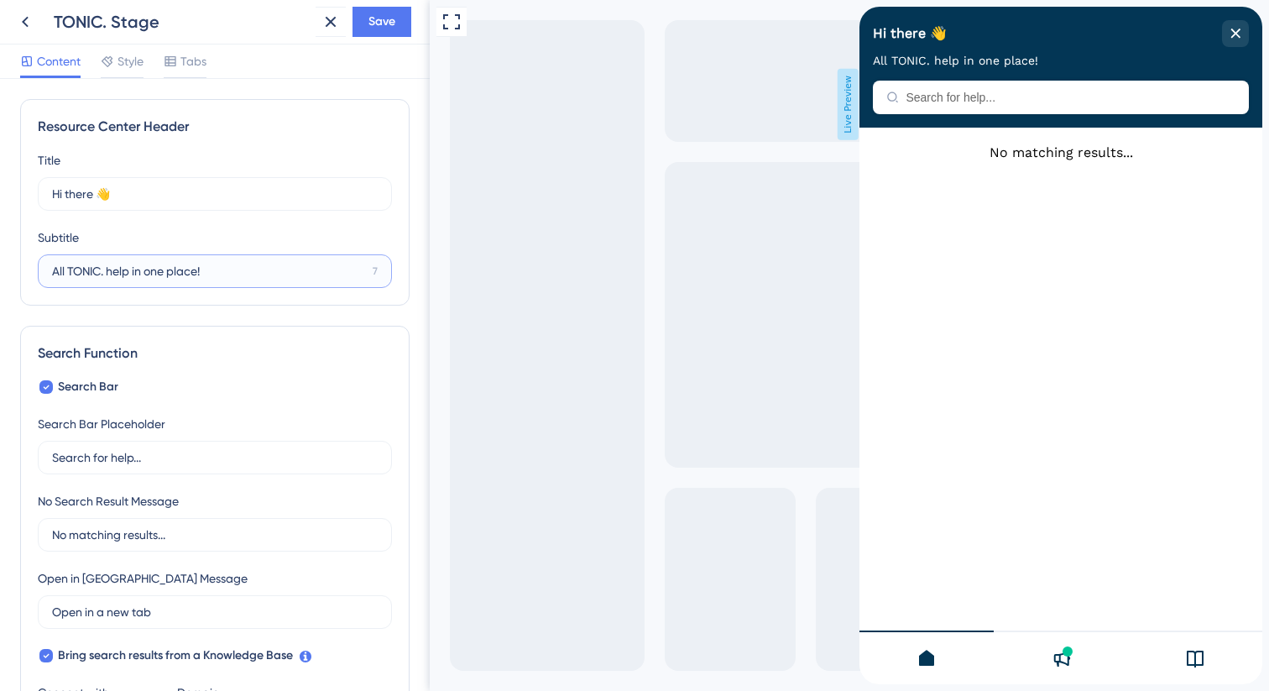
paste input "the TONIC. help you need in one"
type input "All TONIC. help in one place!"
click at [327, 302] on div "Resource Center Header Title Hi there 👋 17 Hi there 👋 Subtitle All TONIC. help …" at bounding box center [214, 202] width 389 height 207
click at [103, 461] on input "Search for help..." at bounding box center [215, 457] width 326 height 18
click at [144, 463] on input "Search for help..." at bounding box center [215, 457] width 326 height 18
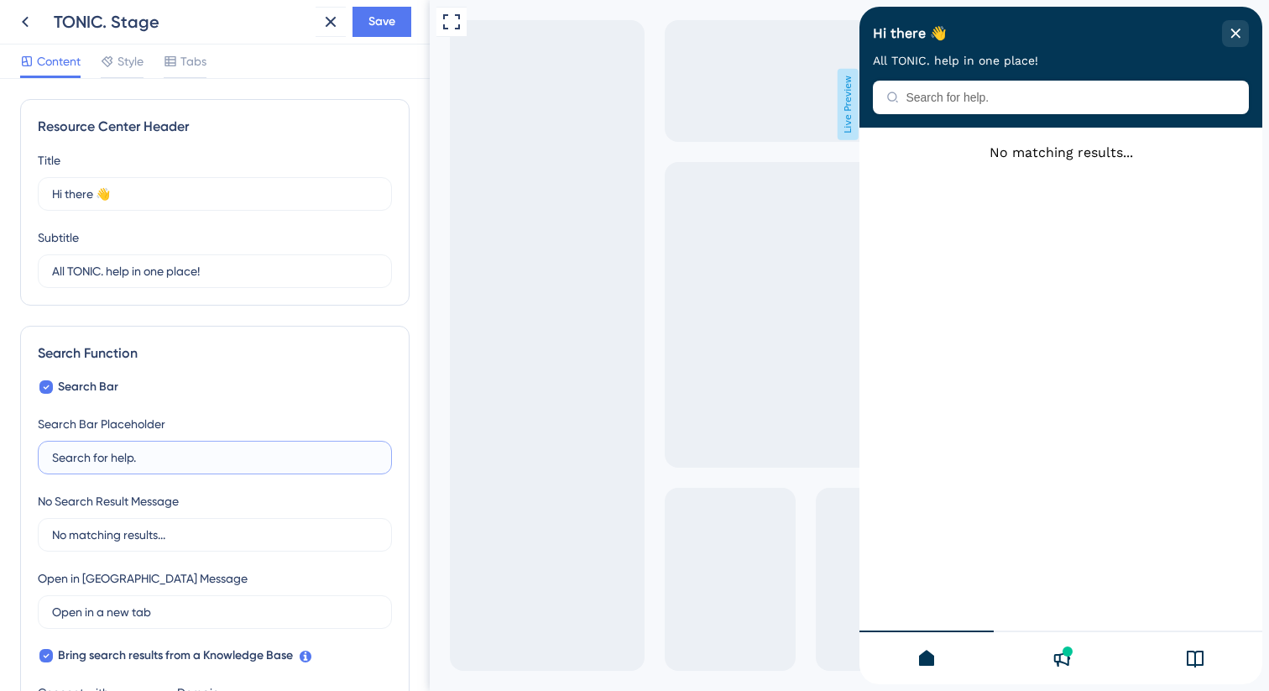
type input "Search for help."
click at [1022, 58] on span "All TONIC. help in one place!" at bounding box center [955, 60] width 165 height 13
copy div "All TONIC. help in one place!"
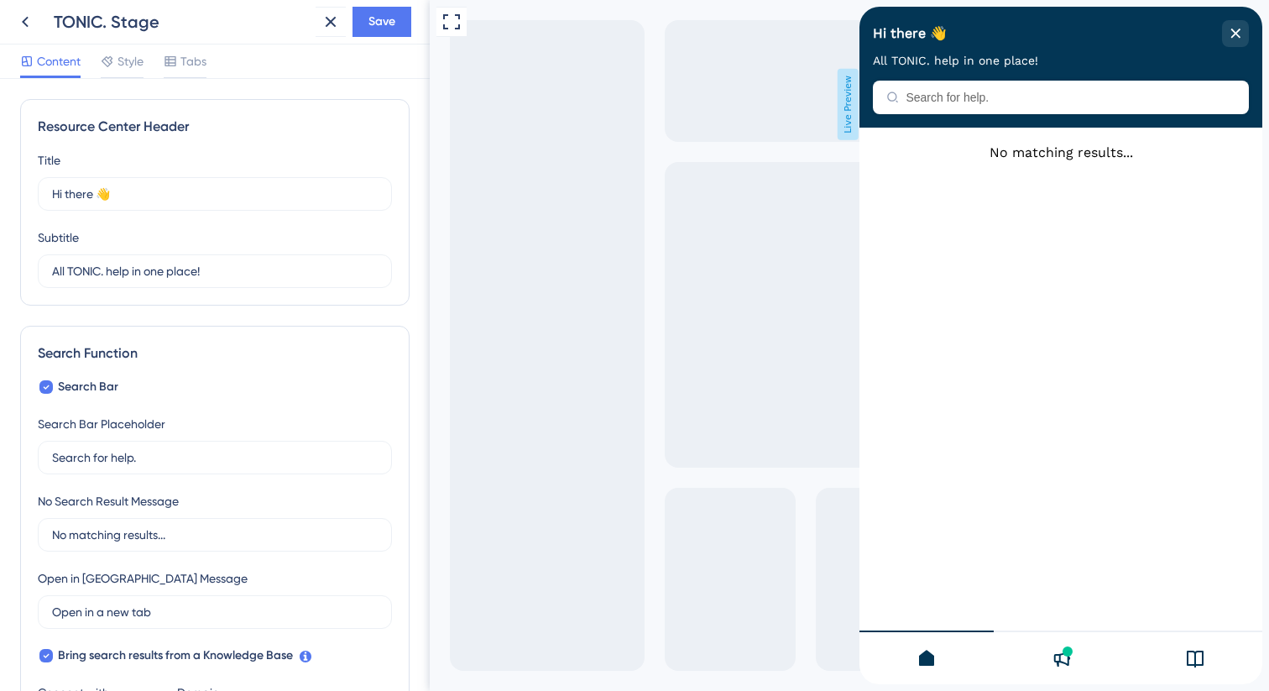
click at [937, 63] on span "All TONIC. help in one place!" at bounding box center [955, 60] width 165 height 13
click at [123, 269] on input "All TONIC. help in one place!" at bounding box center [209, 271] width 314 height 18
click at [145, 274] on input "All TONIC. supoort in one place!" at bounding box center [208, 271] width 313 height 18
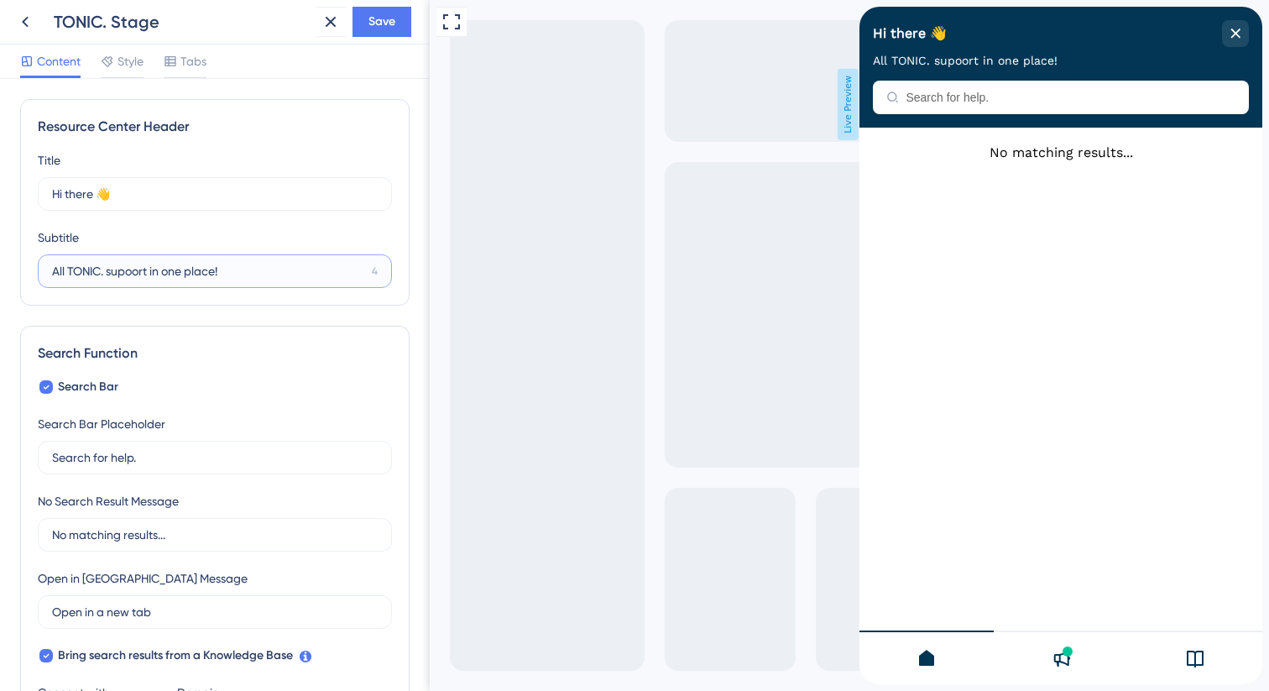
click at [145, 274] on input "All TONIC. supoort in one place!" at bounding box center [208, 271] width 313 height 18
type input "All TONIC. supoort in one place!"
click at [333, 367] on div "Search Function Search Bar Search Bar Placeholder Search for help. No Search Re…" at bounding box center [214, 582] width 389 height 512
click at [160, 457] on input "Search for help." at bounding box center [215, 457] width 326 height 18
type input "Search for help..."
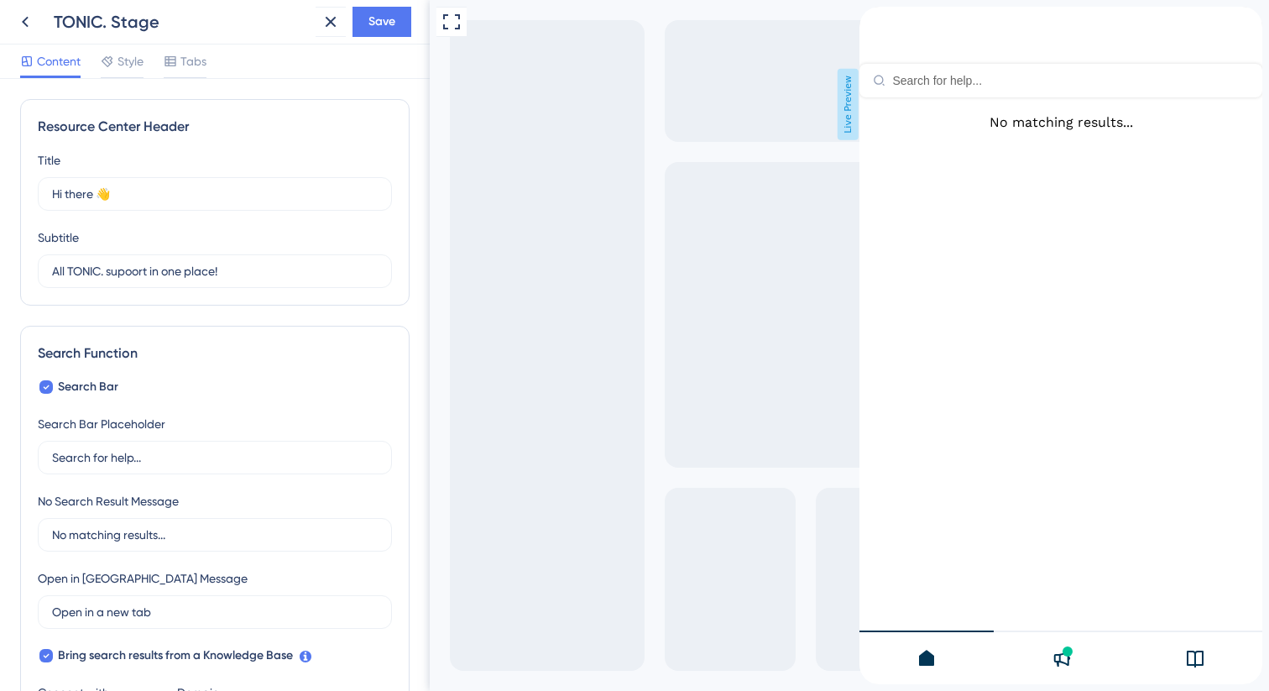
click at [949, 94] on div "Resource Center Header" at bounding box center [1061, 52] width 403 height 91
click at [949, 74] on input "Resource Center Header" at bounding box center [1070, 80] width 357 height 13
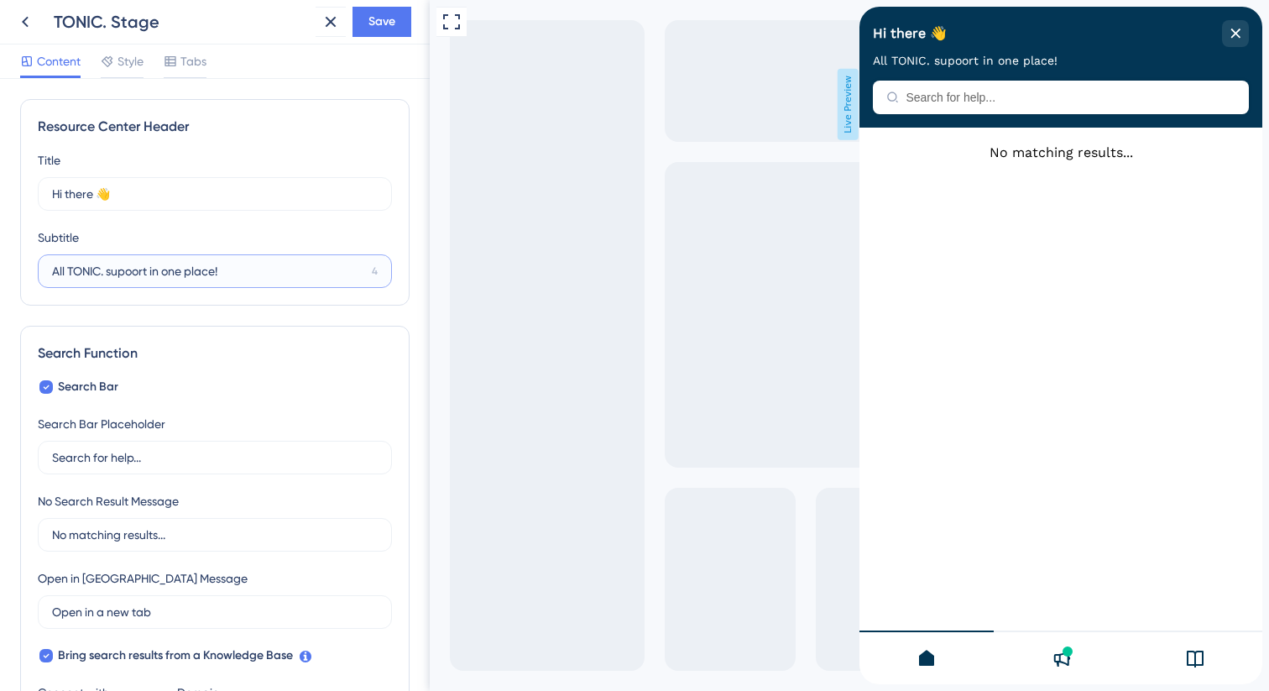
click at [132, 274] on input "All TONIC. supoort in one place!" at bounding box center [208, 271] width 313 height 18
type input "All TONIC. support in one place!"
click at [151, 461] on input "Search for help..." at bounding box center [215, 457] width 326 height 18
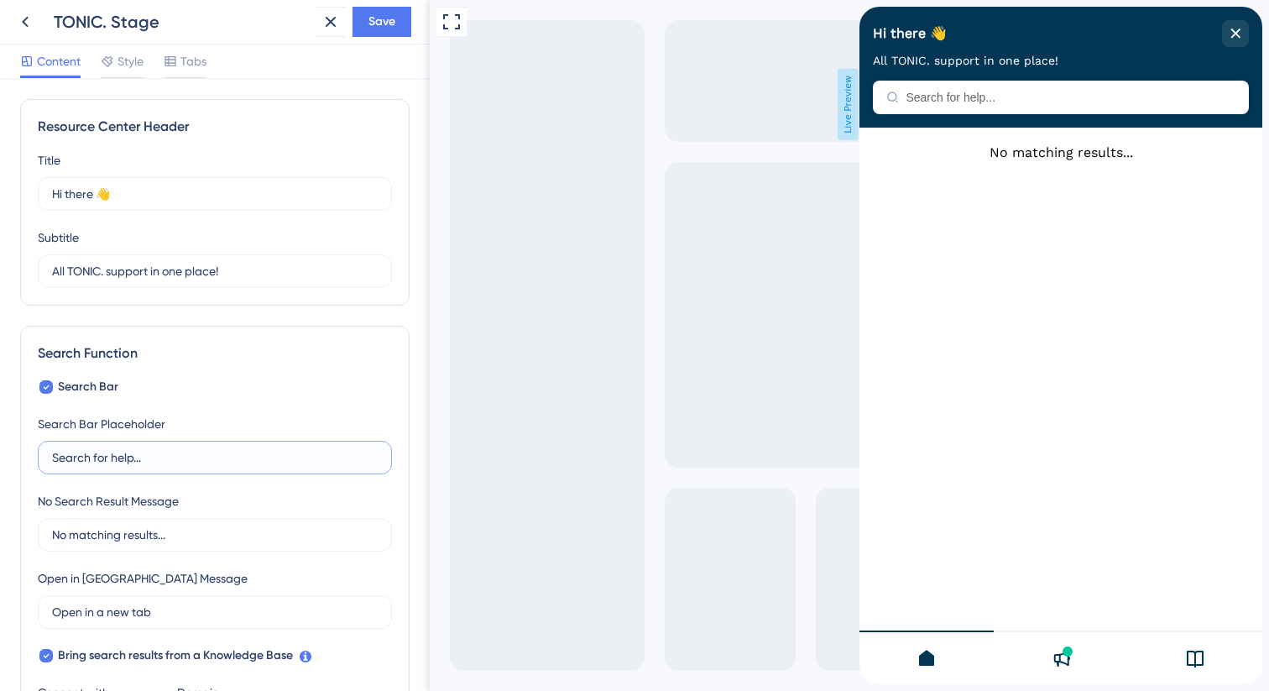
paste input "What do you need help with?"
type input "What do you need help with?"
click at [102, 63] on icon at bounding box center [107, 61] width 13 height 13
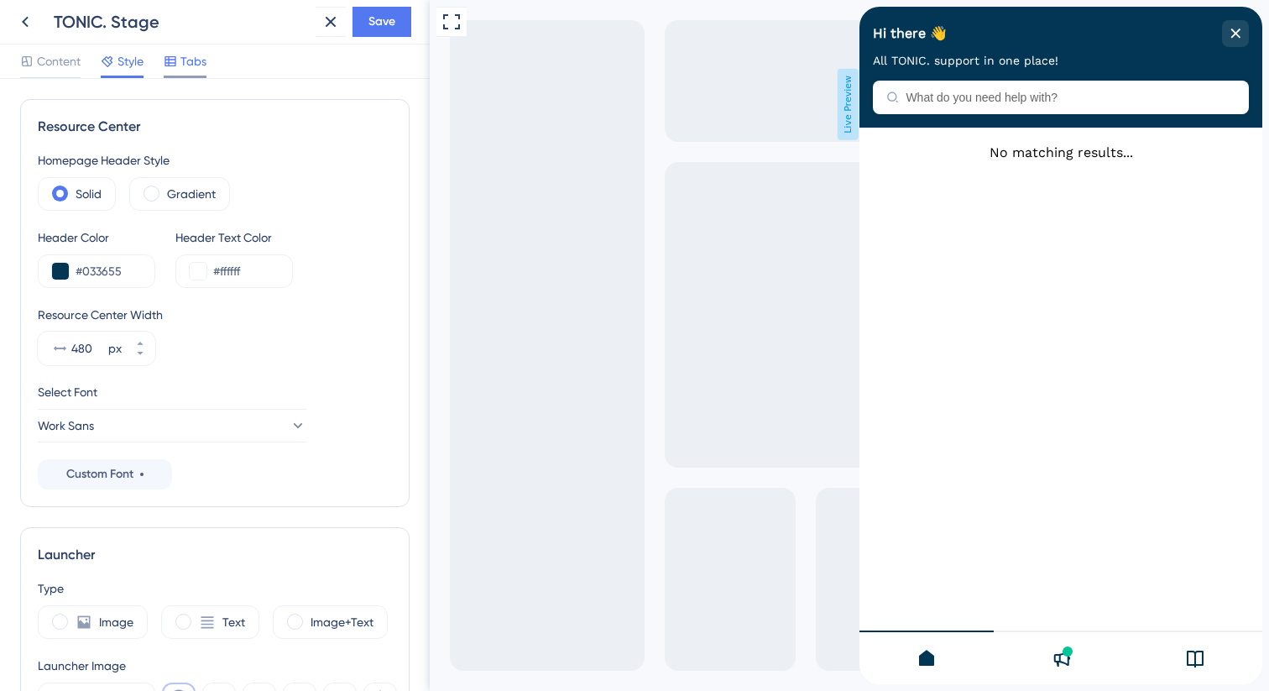
click at [179, 65] on div "Tabs" at bounding box center [185, 61] width 43 height 20
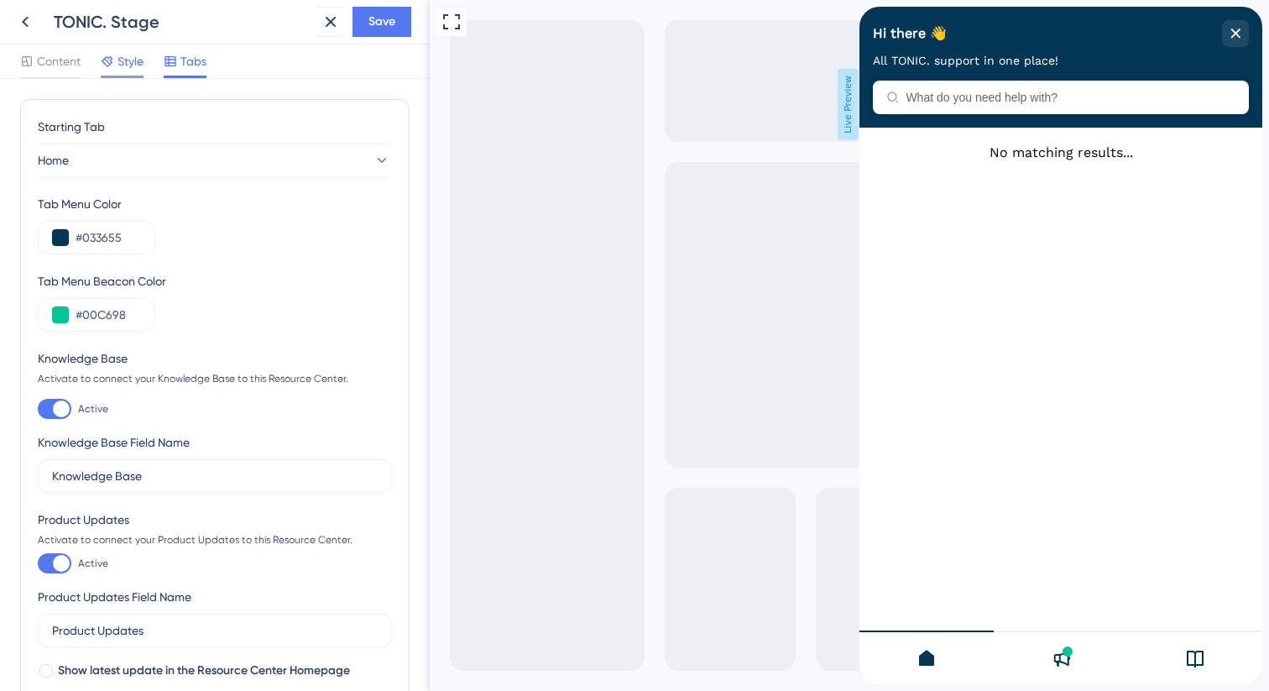
click at [141, 69] on span "Style" at bounding box center [131, 61] width 26 height 20
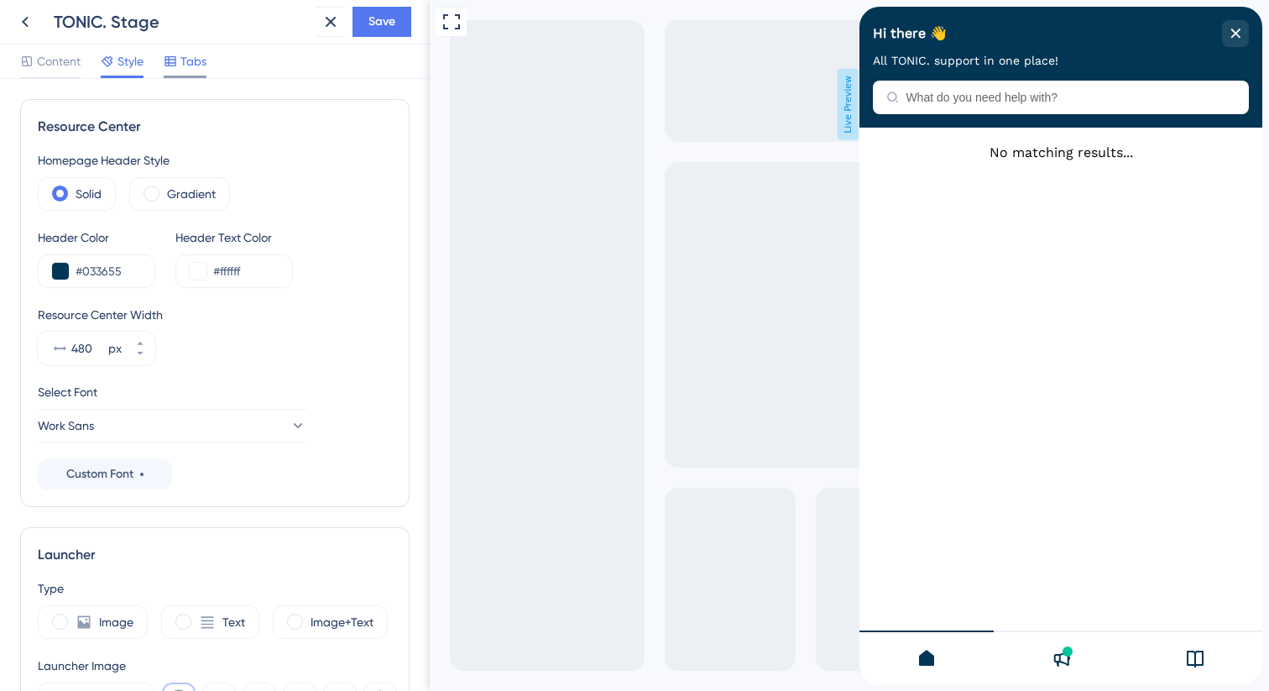
click at [201, 68] on span "Tabs" at bounding box center [193, 61] width 26 height 20
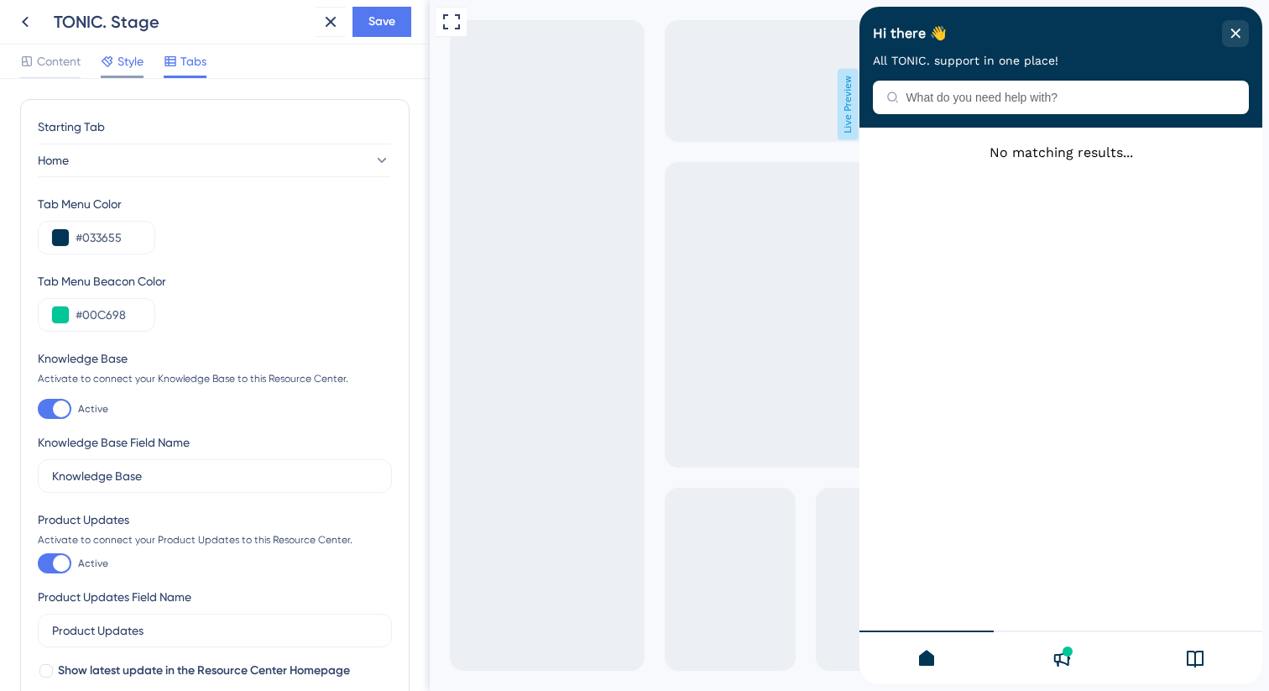
click at [141, 66] on span "Style" at bounding box center [131, 61] width 26 height 20
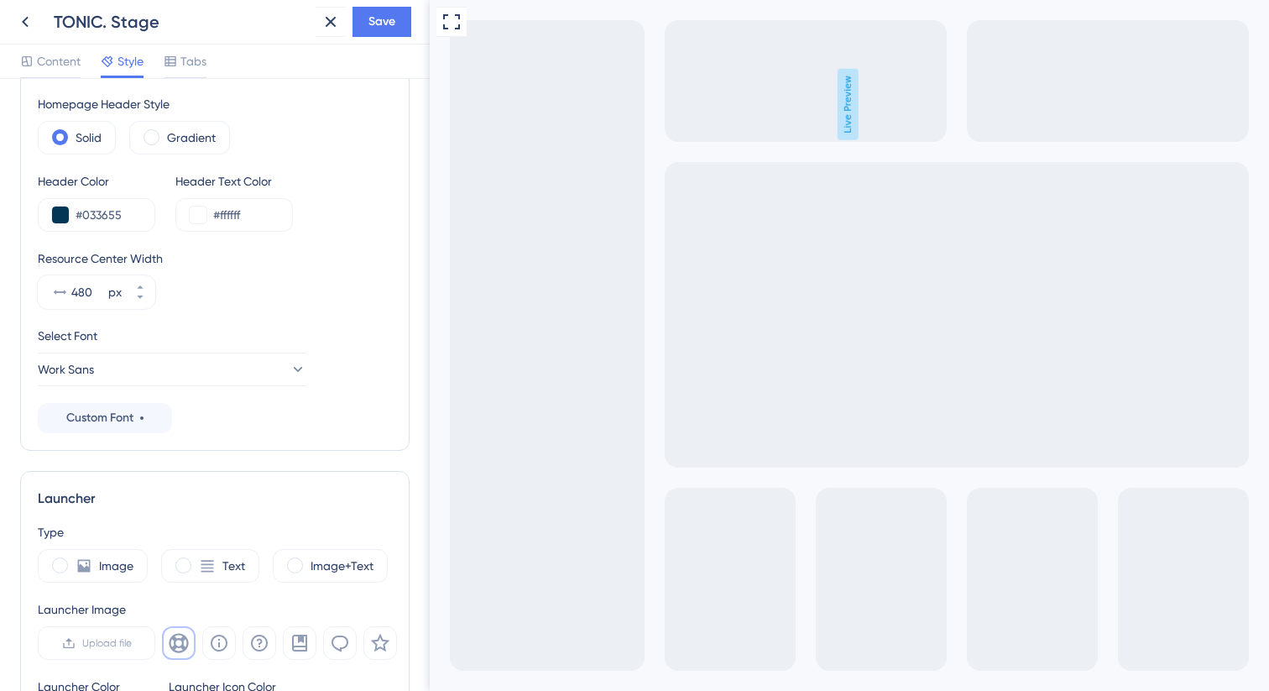
scroll to position [126, 0]
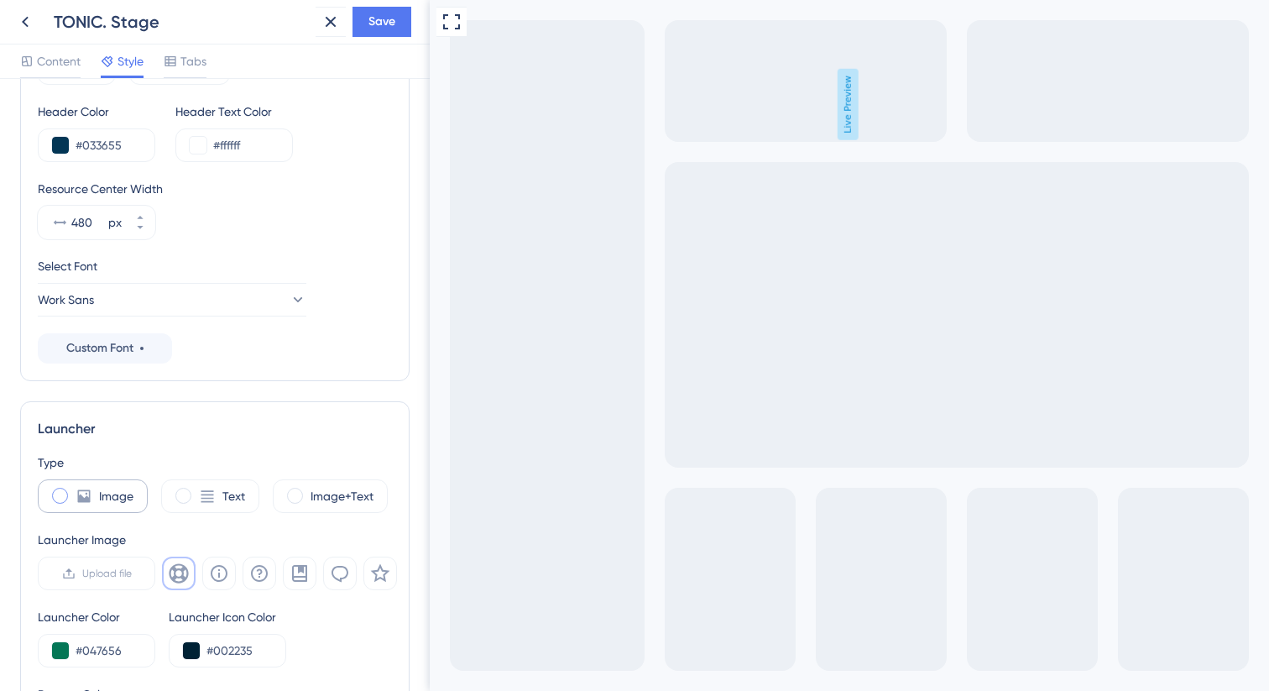
click at [114, 491] on label "Image" at bounding box center [116, 496] width 34 height 20
click at [303, 502] on div "Image+Text" at bounding box center [330, 496] width 115 height 34
type input "34"
click at [243, 503] on label "Text" at bounding box center [233, 496] width 23 height 20
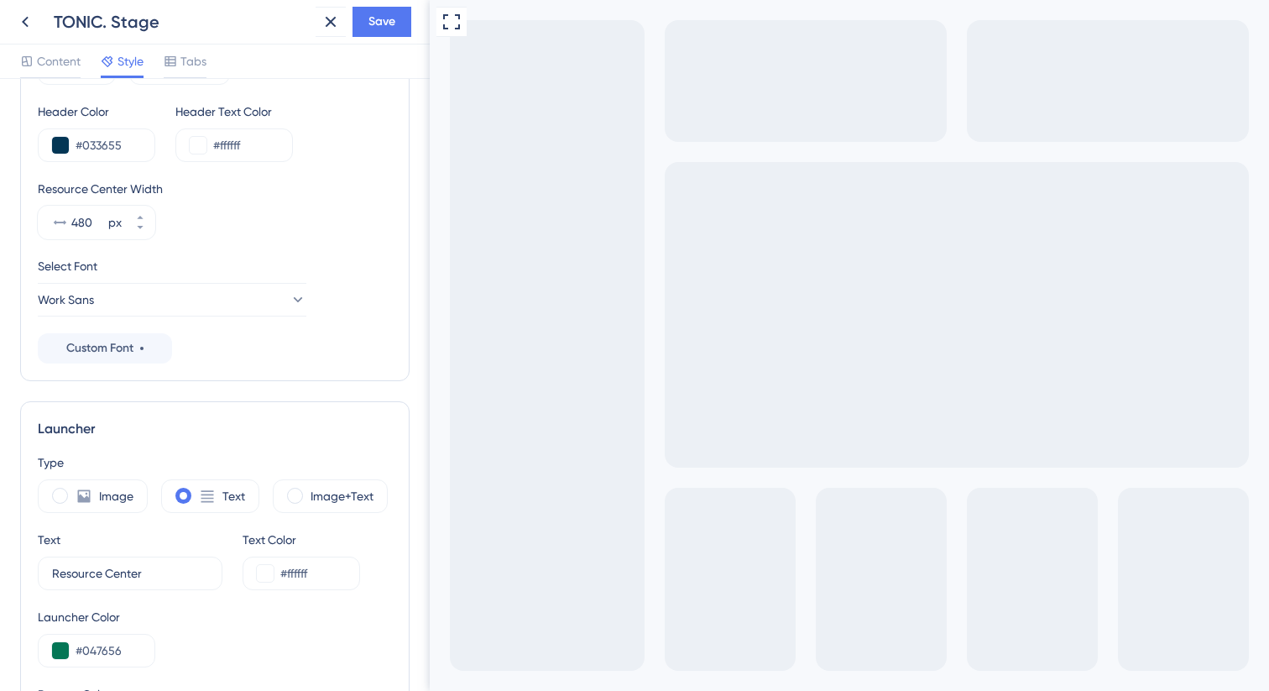
click at [250, 450] on div "Launcher Type Image Text Image+Text Text Resource Center 5 Text Color #ffffff L…" at bounding box center [214, 697] width 389 height 593
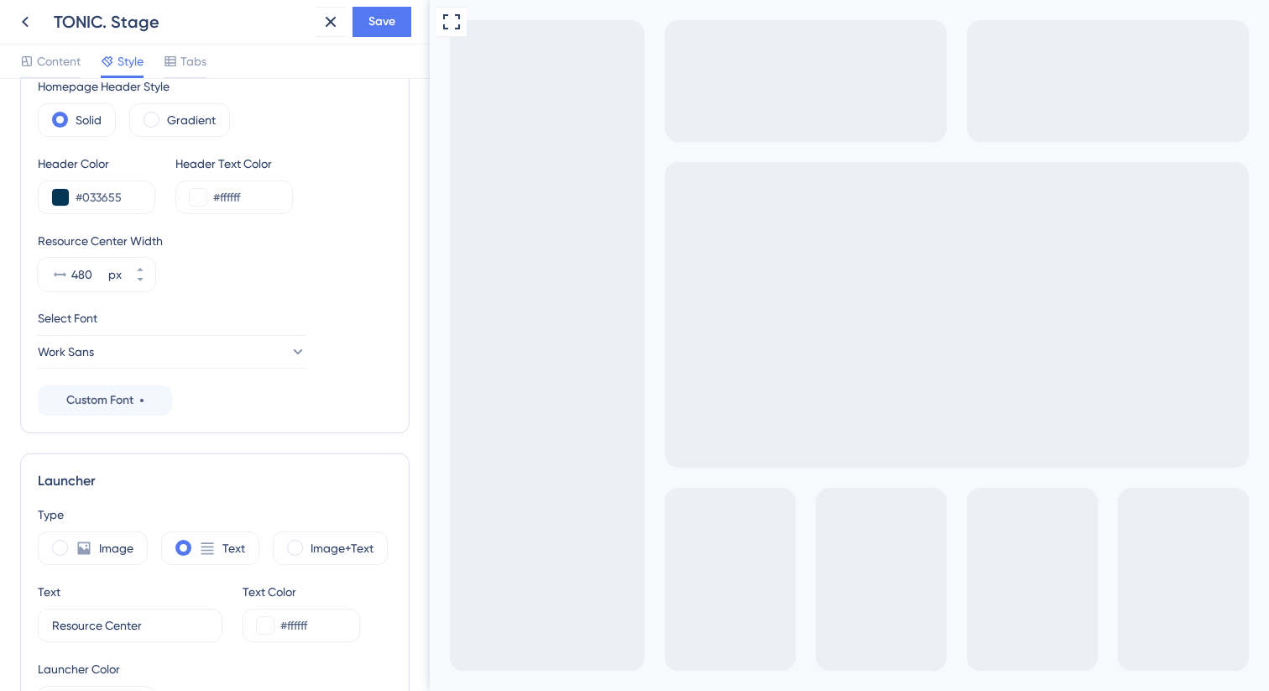
scroll to position [0, 0]
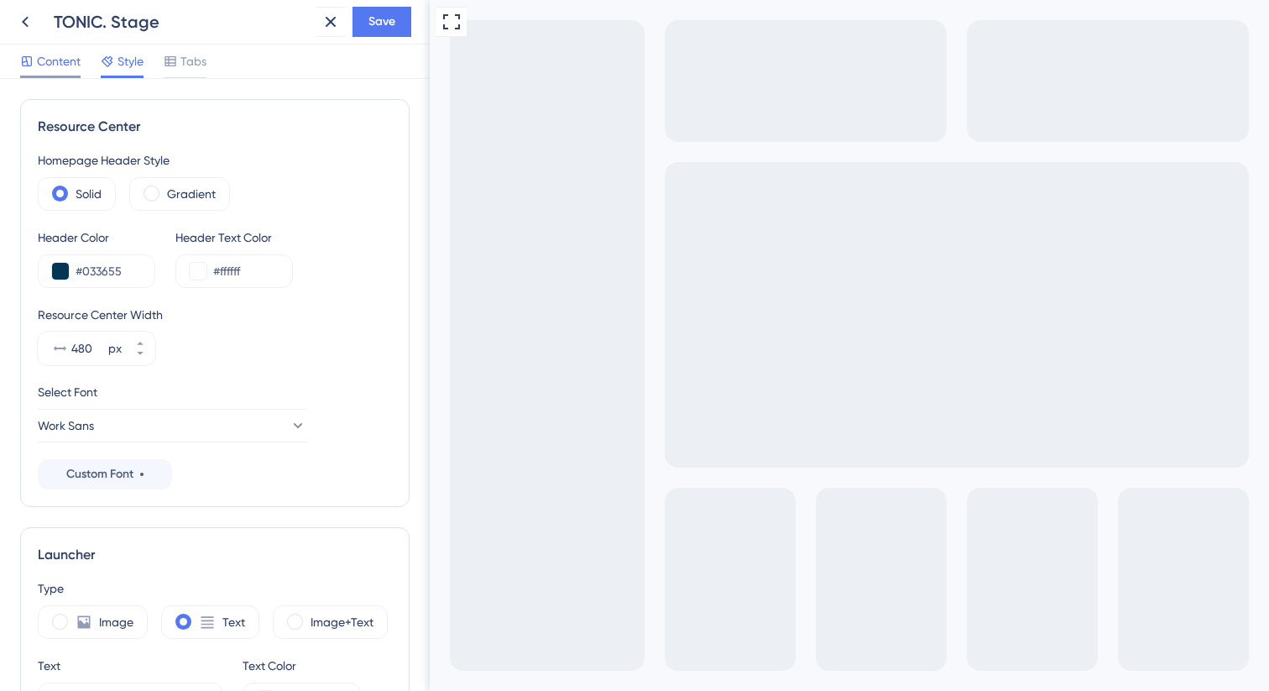
click at [48, 64] on span "Content" at bounding box center [59, 61] width 44 height 20
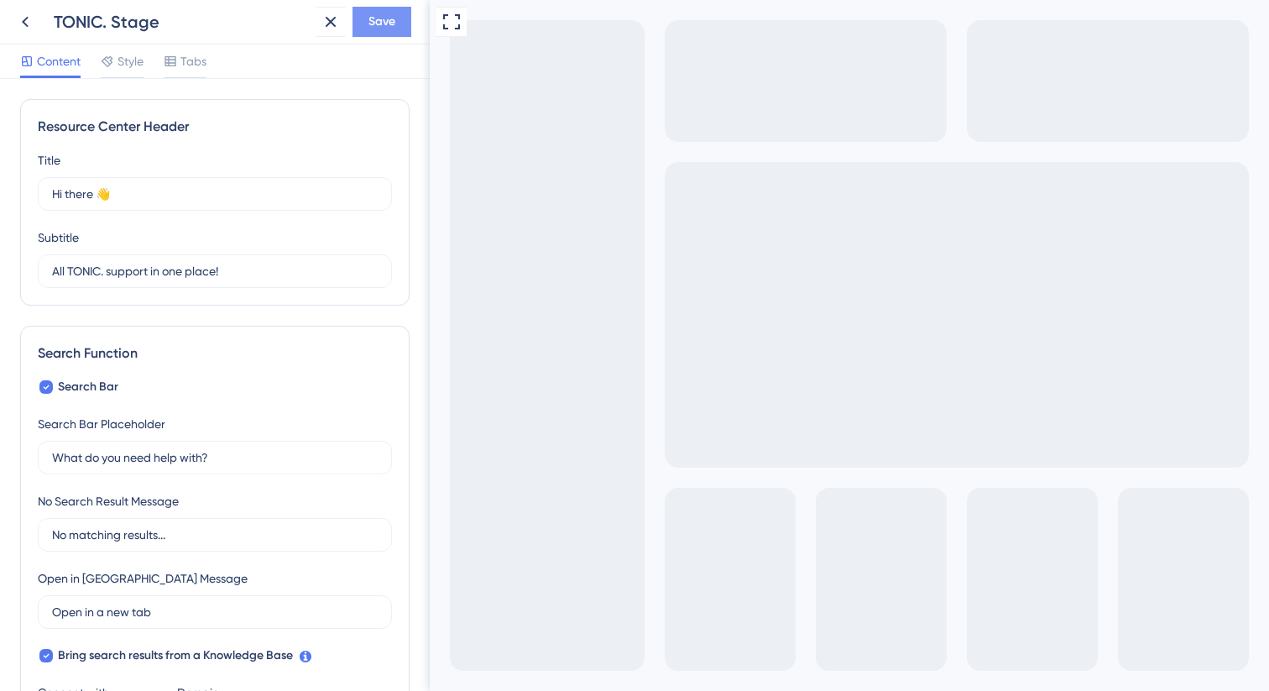
click at [374, 19] on span "Save" at bounding box center [382, 22] width 27 height 20
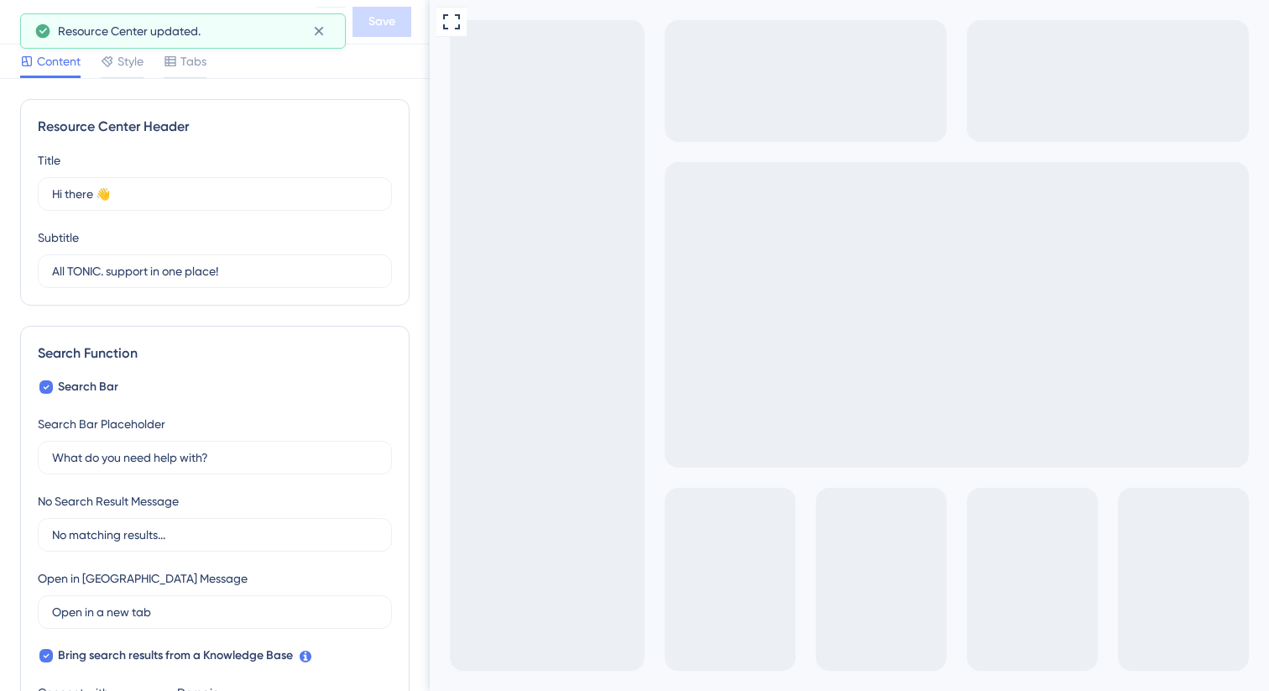
click at [294, 66] on div "Content Style Tabs" at bounding box center [215, 61] width 430 height 34
click at [325, 31] on icon at bounding box center [319, 31] width 17 height 17
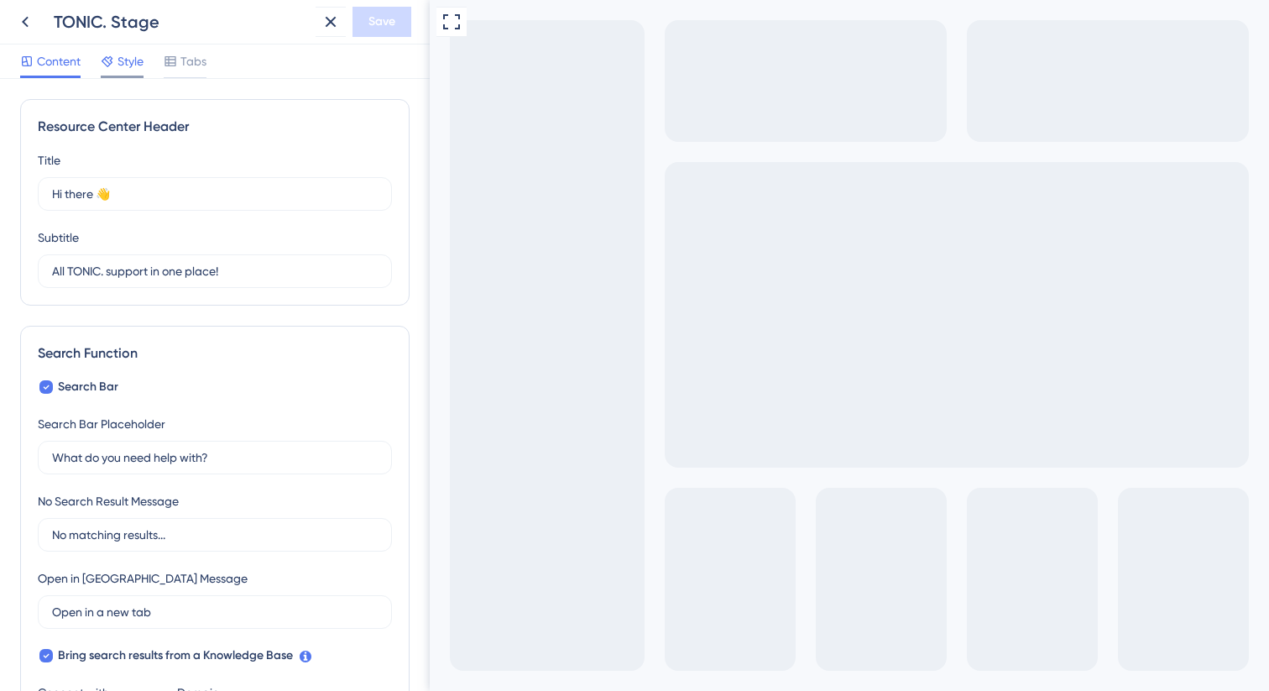
click at [136, 72] on div "Style" at bounding box center [122, 64] width 43 height 27
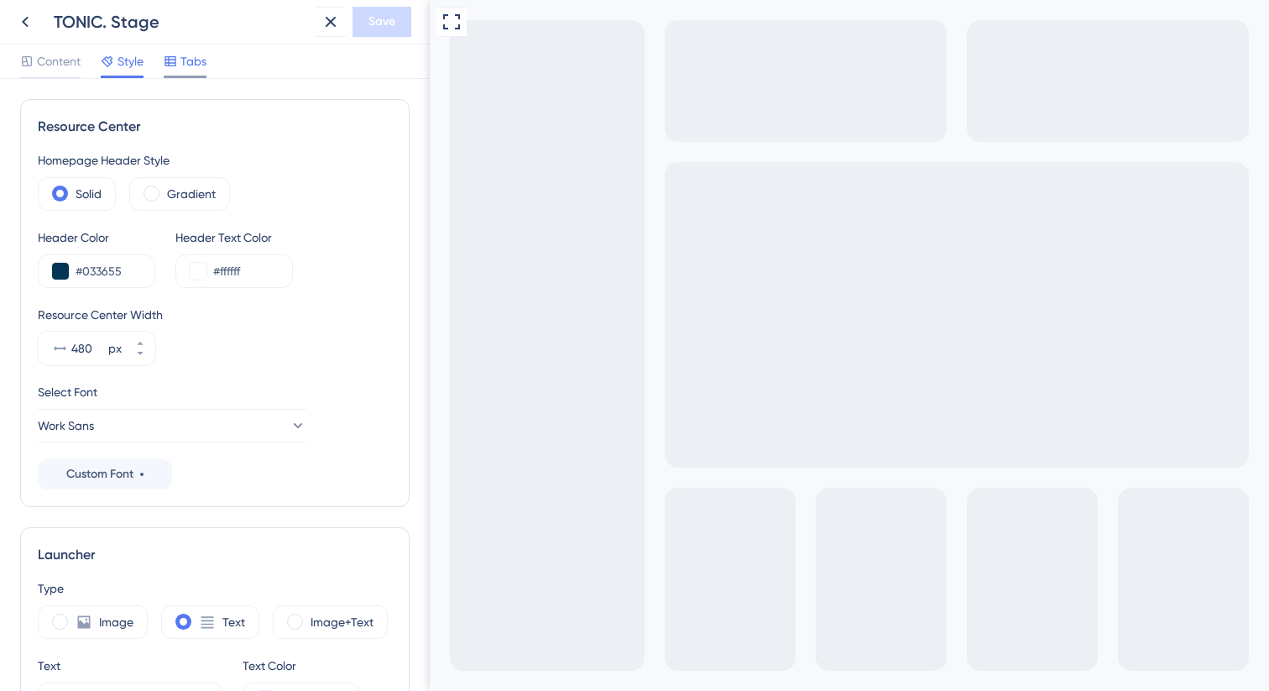
click at [182, 66] on span "Tabs" at bounding box center [193, 61] width 26 height 20
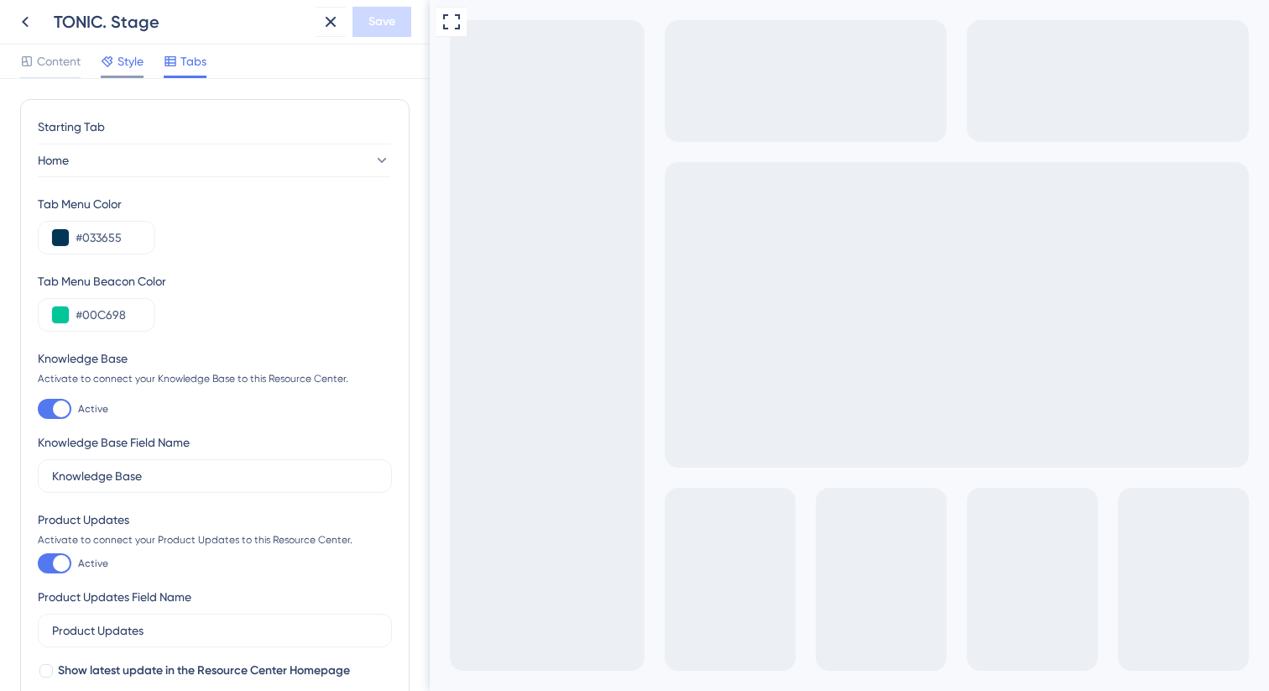
click at [132, 71] on div "Style" at bounding box center [122, 64] width 43 height 27
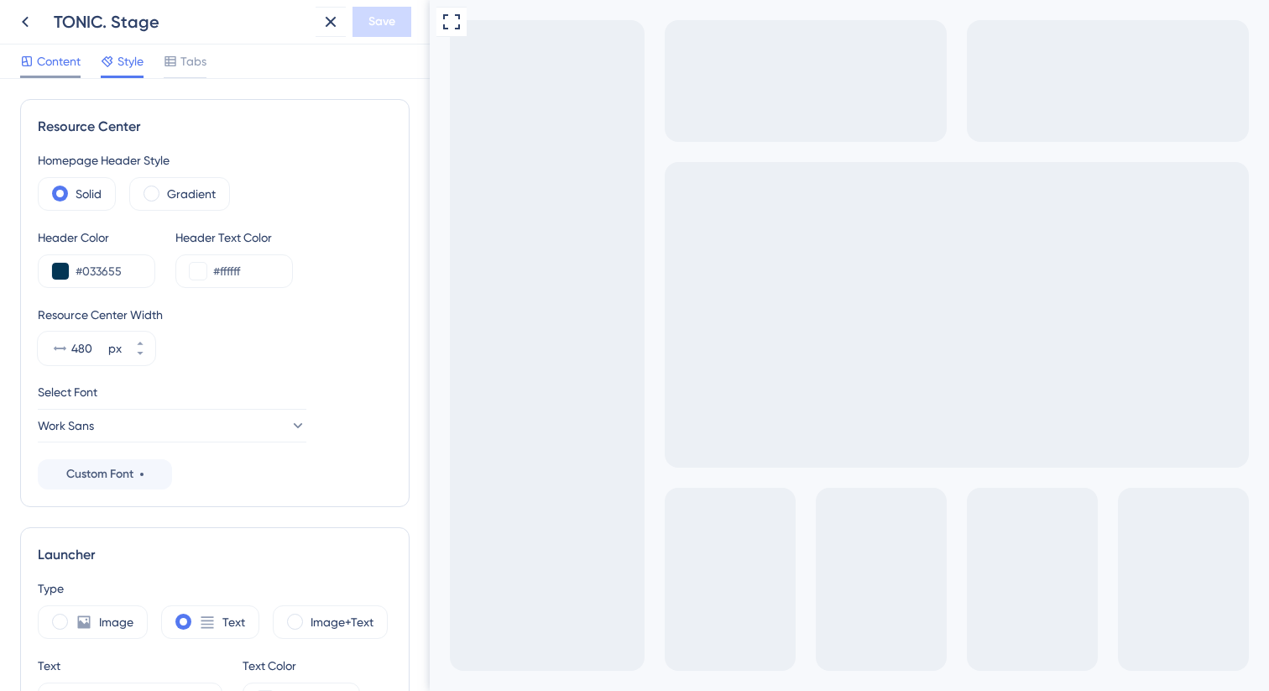
click at [62, 70] on span "Content" at bounding box center [59, 61] width 44 height 20
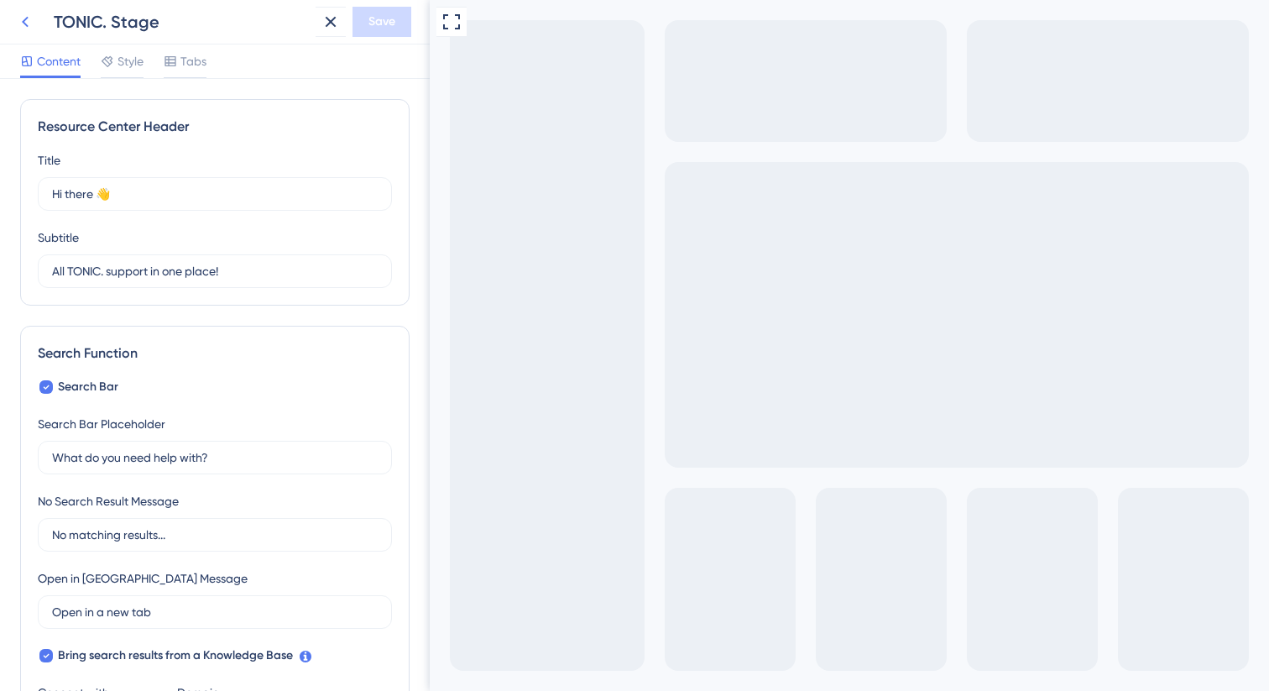
click at [36, 23] on button at bounding box center [25, 22] width 30 height 30
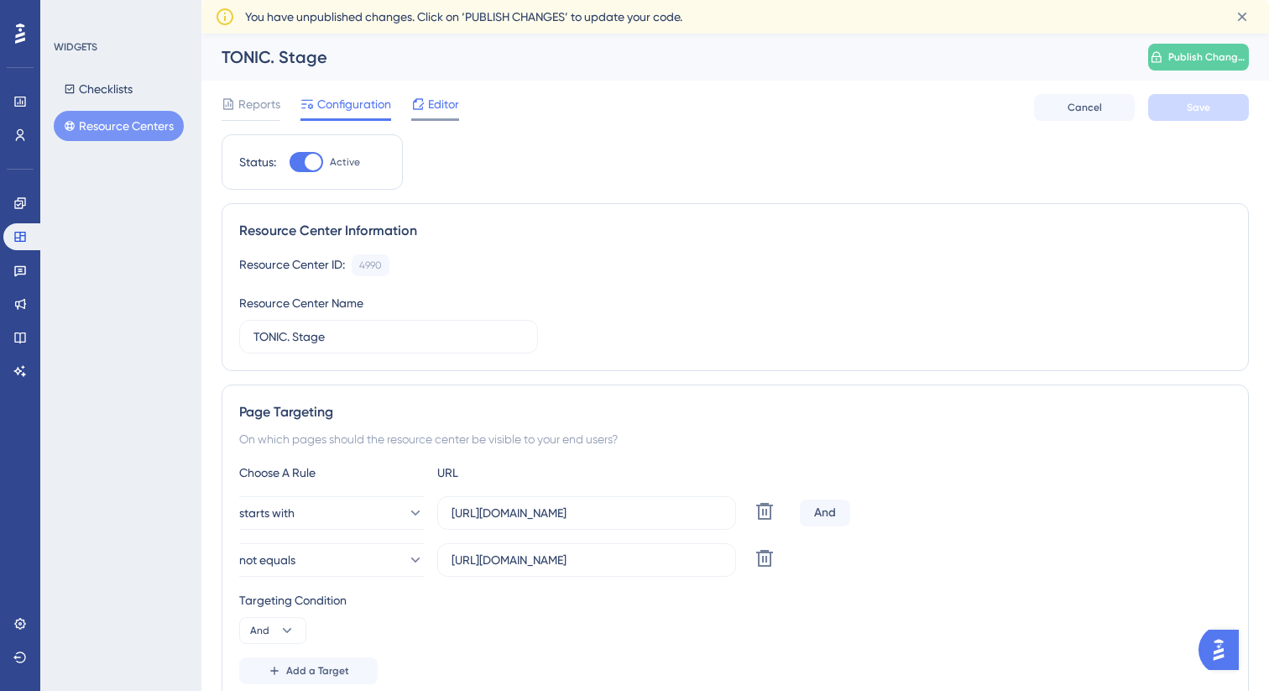
click at [430, 112] on span "Editor" at bounding box center [443, 104] width 31 height 20
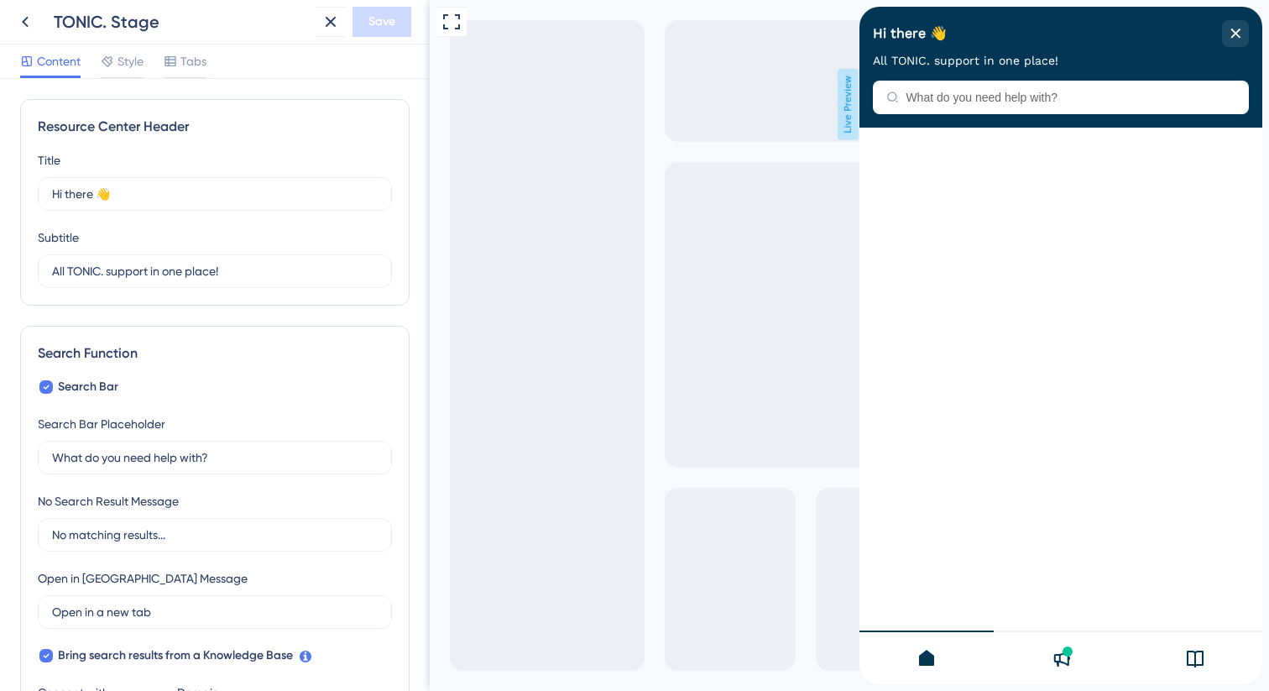
click at [1067, 659] on icon at bounding box center [1061, 658] width 20 height 20
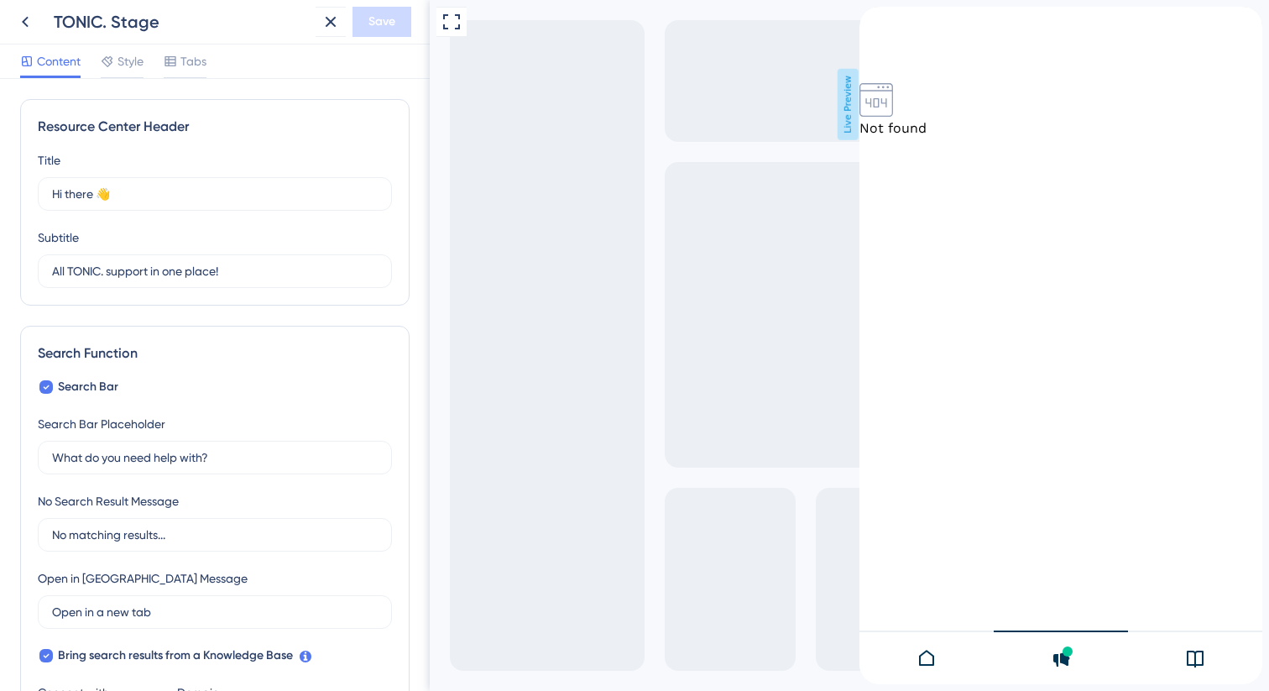
click at [1179, 664] on div at bounding box center [1195, 657] width 134 height 54
click at [1079, 653] on div at bounding box center [1061, 657] width 134 height 54
click at [915, 658] on div at bounding box center [927, 657] width 134 height 54
